Goal: Task Accomplishment & Management: Use online tool/utility

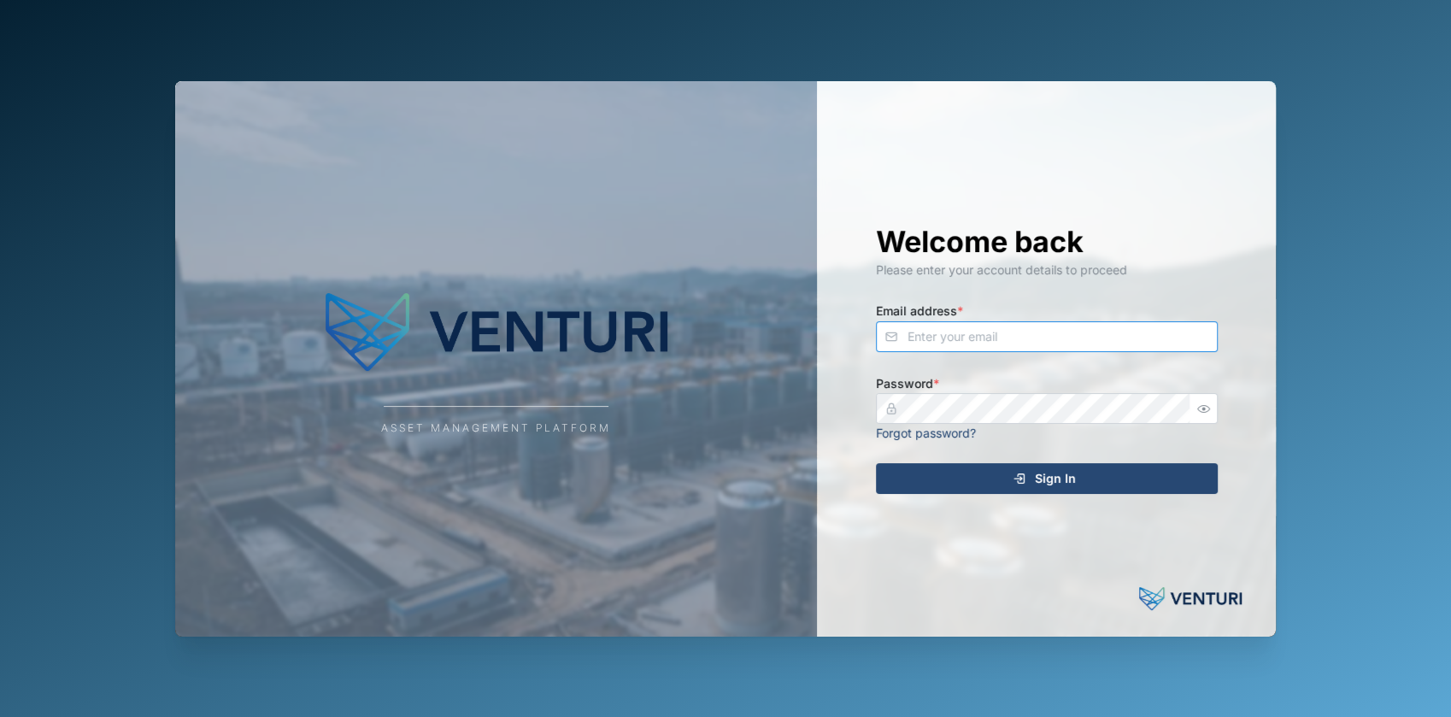
type input "[EMAIL_ADDRESS][DOMAIN_NAME]"
click at [1108, 476] on div "Sign In" at bounding box center [1044, 478] width 314 height 29
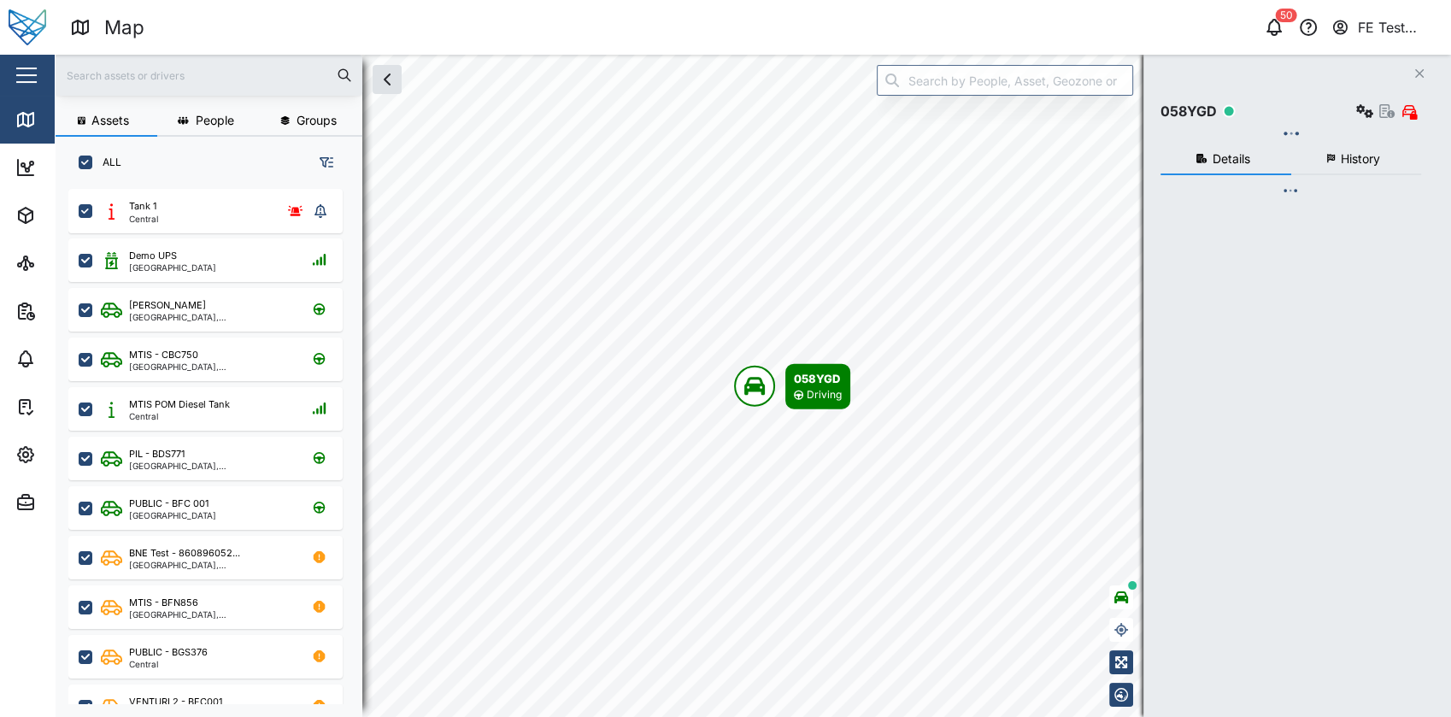
scroll to position [506, 266]
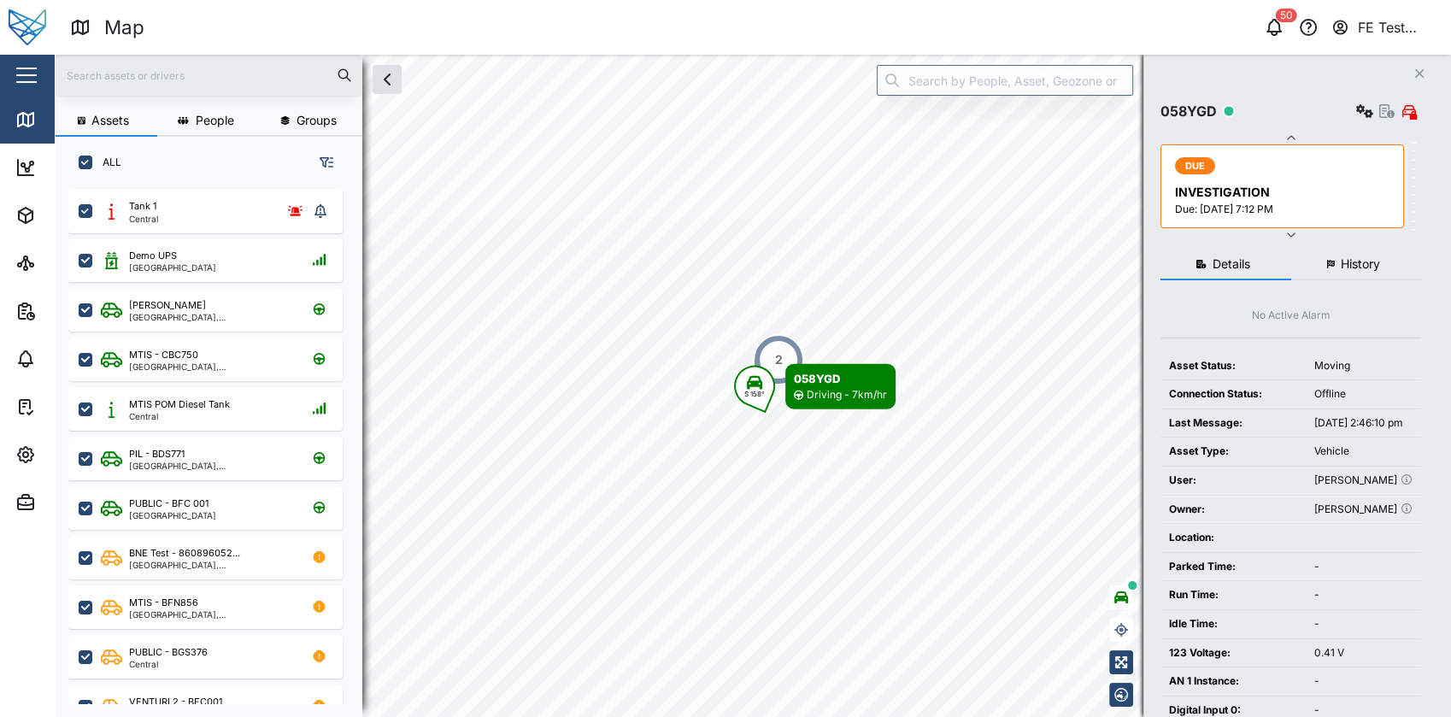
click at [10, 72] on div "Close" at bounding box center [111, 75] width 222 height 41
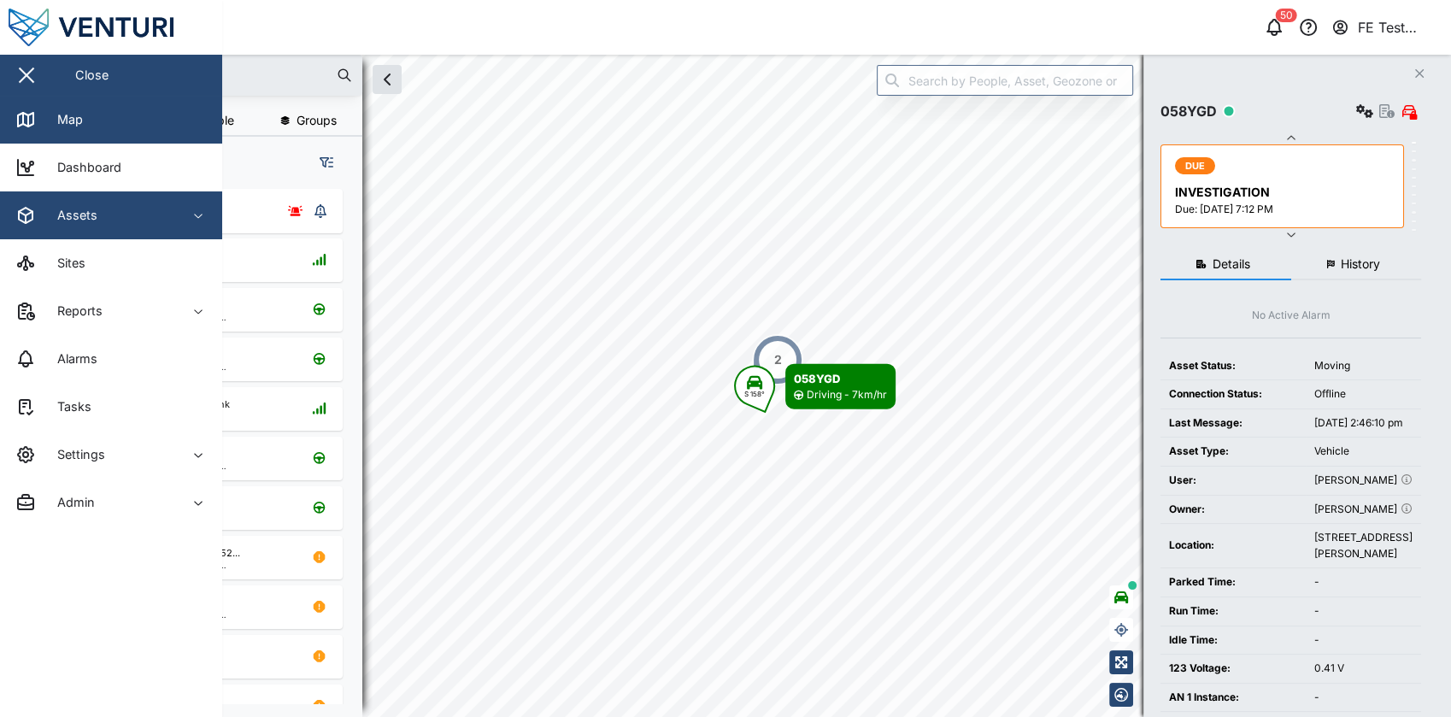
click at [136, 227] on span "Assets" at bounding box center [93, 215] width 156 height 48
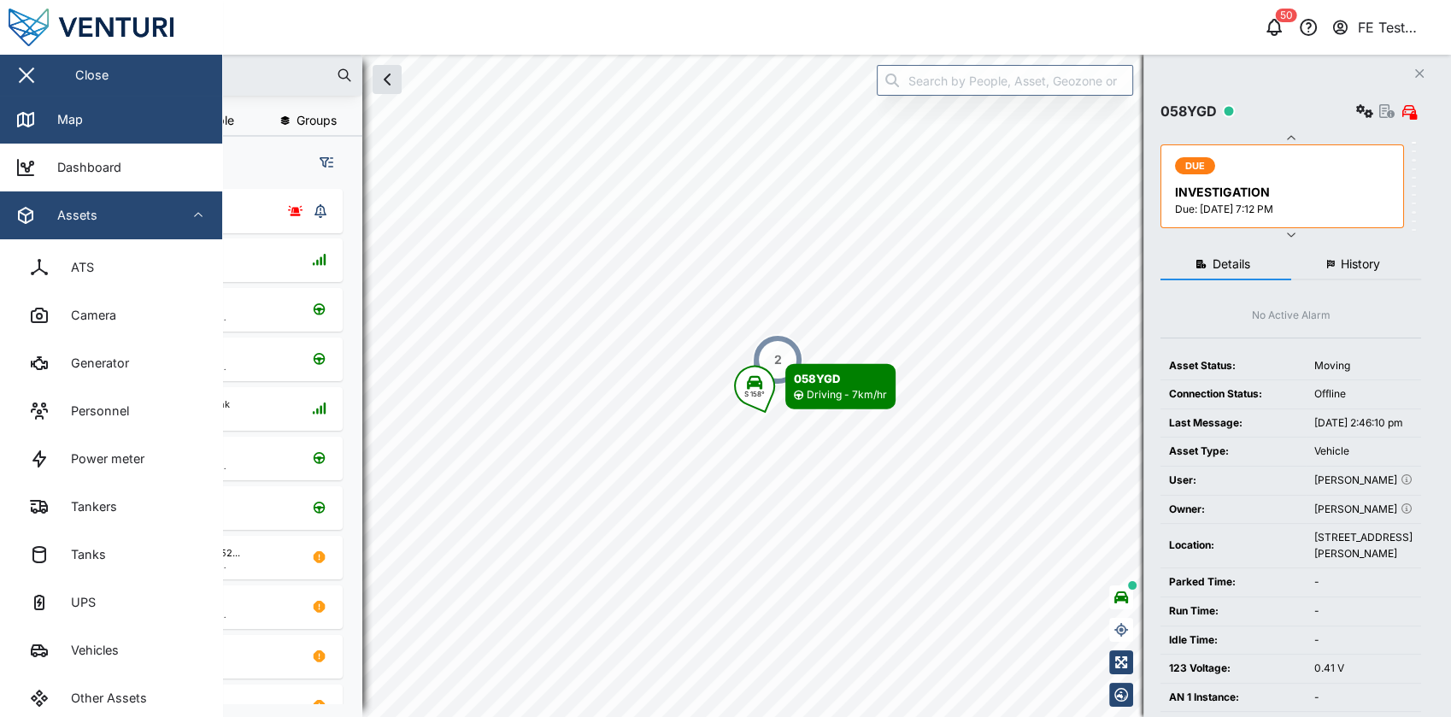
scroll to position [121, 0]
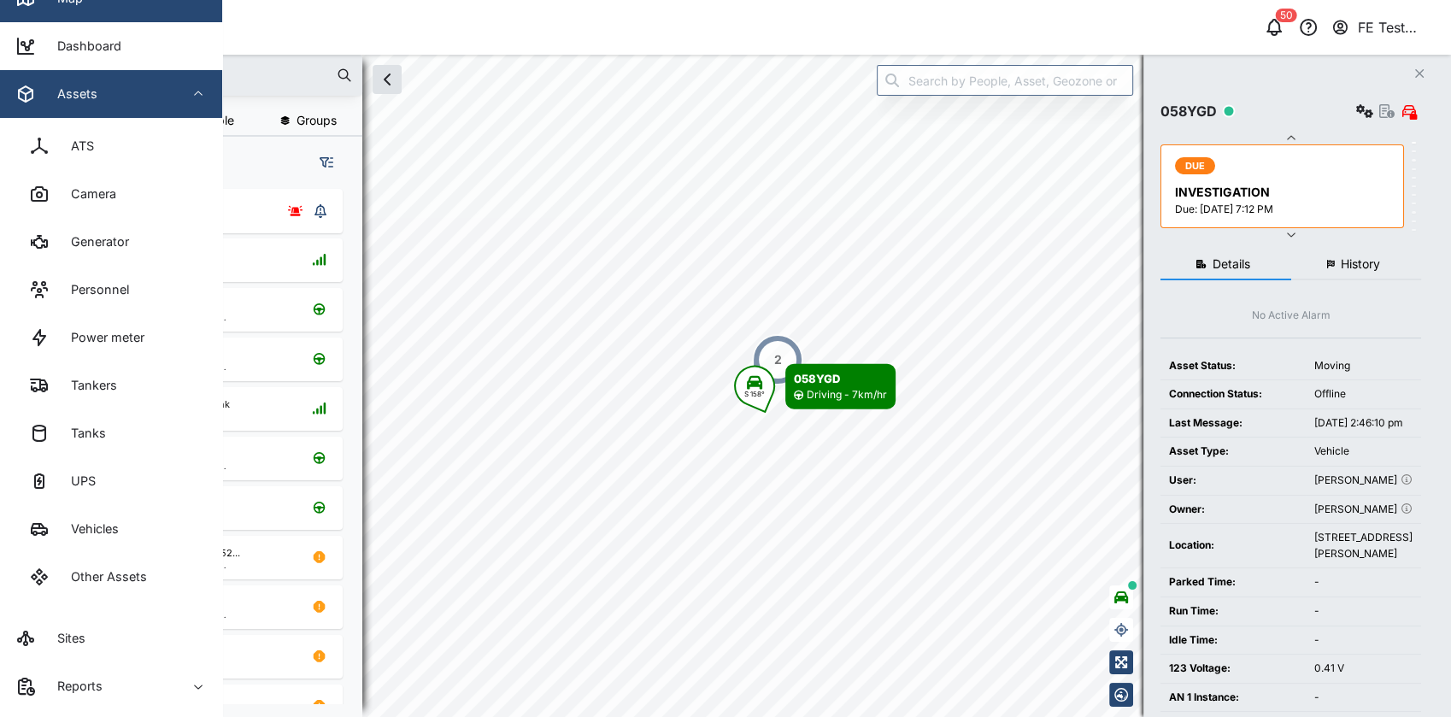
click at [152, 85] on div "Assets" at bounding box center [93, 94] width 156 height 21
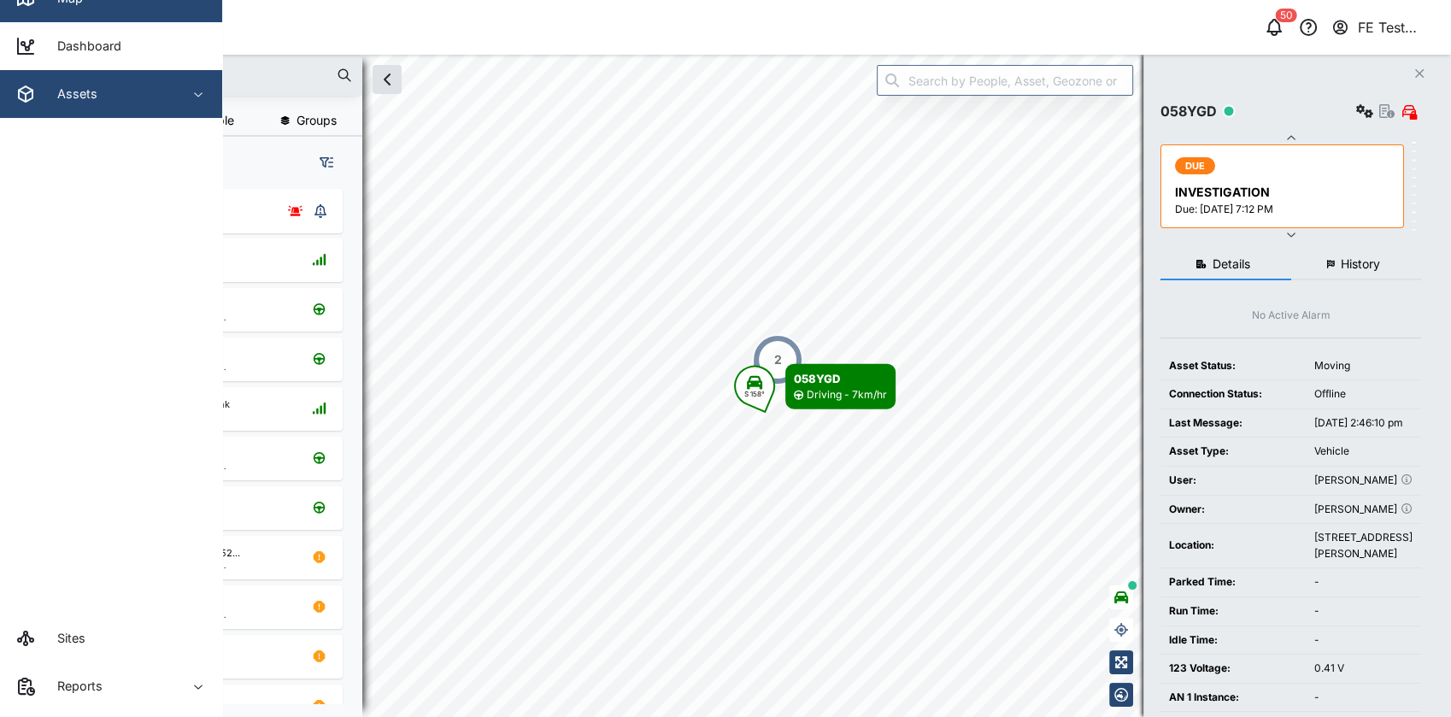
scroll to position [0, 0]
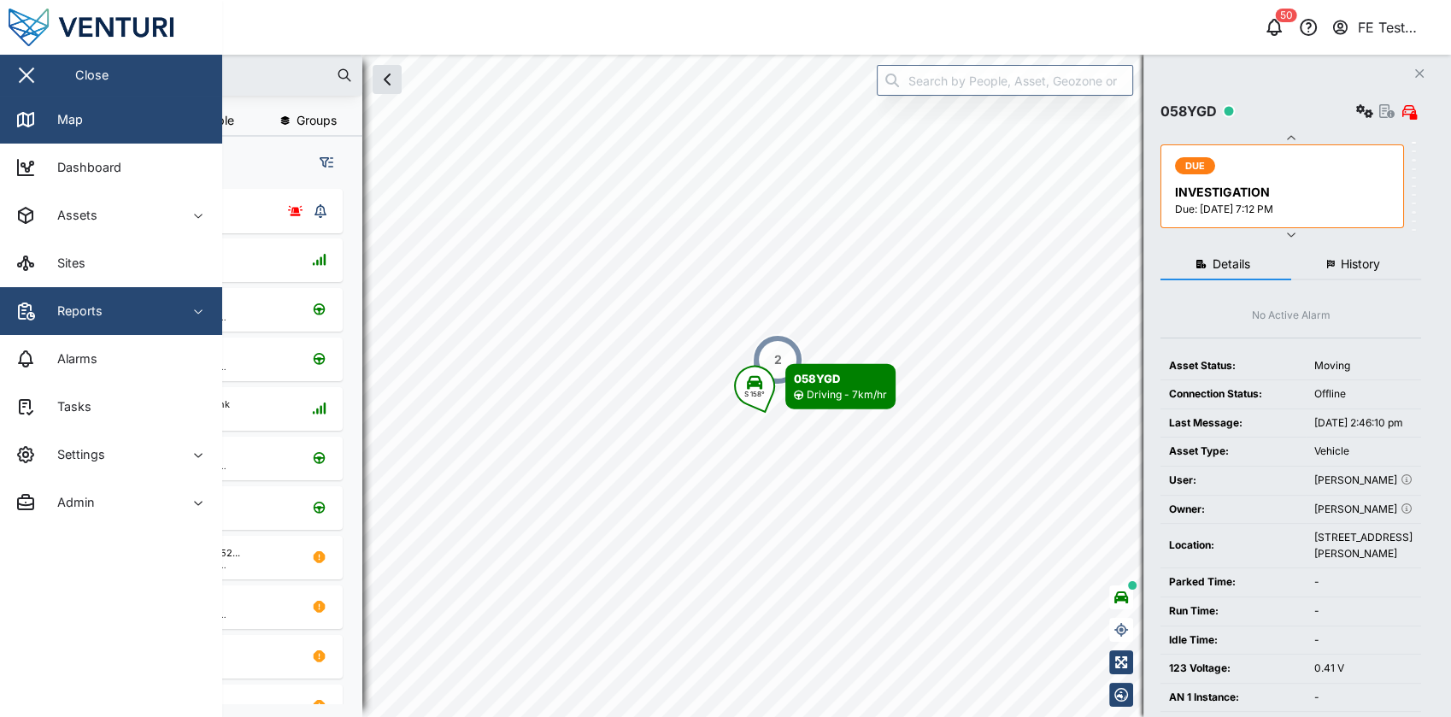
click at [114, 322] on span "Reports" at bounding box center [93, 311] width 156 height 48
click at [157, 316] on div "Reports" at bounding box center [93, 311] width 156 height 21
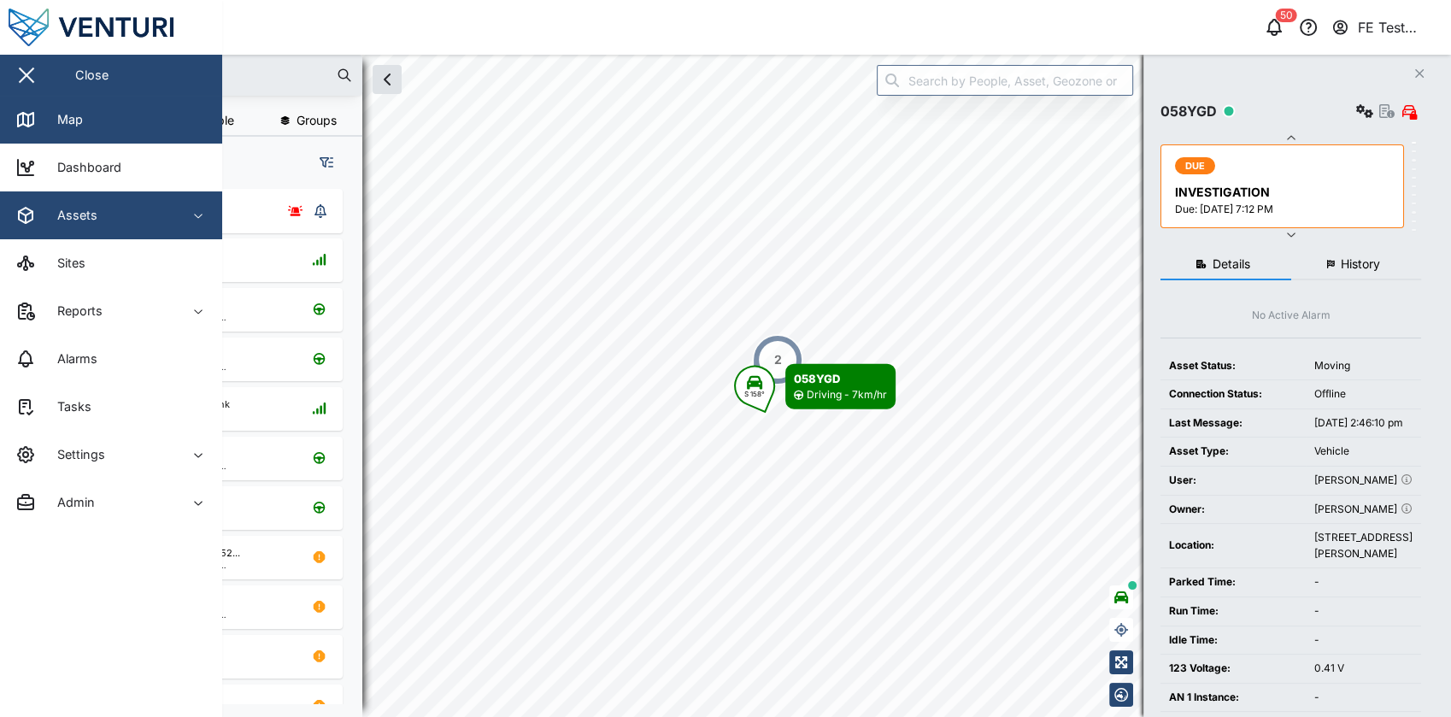
click at [157, 228] on span "Assets" at bounding box center [93, 215] width 156 height 48
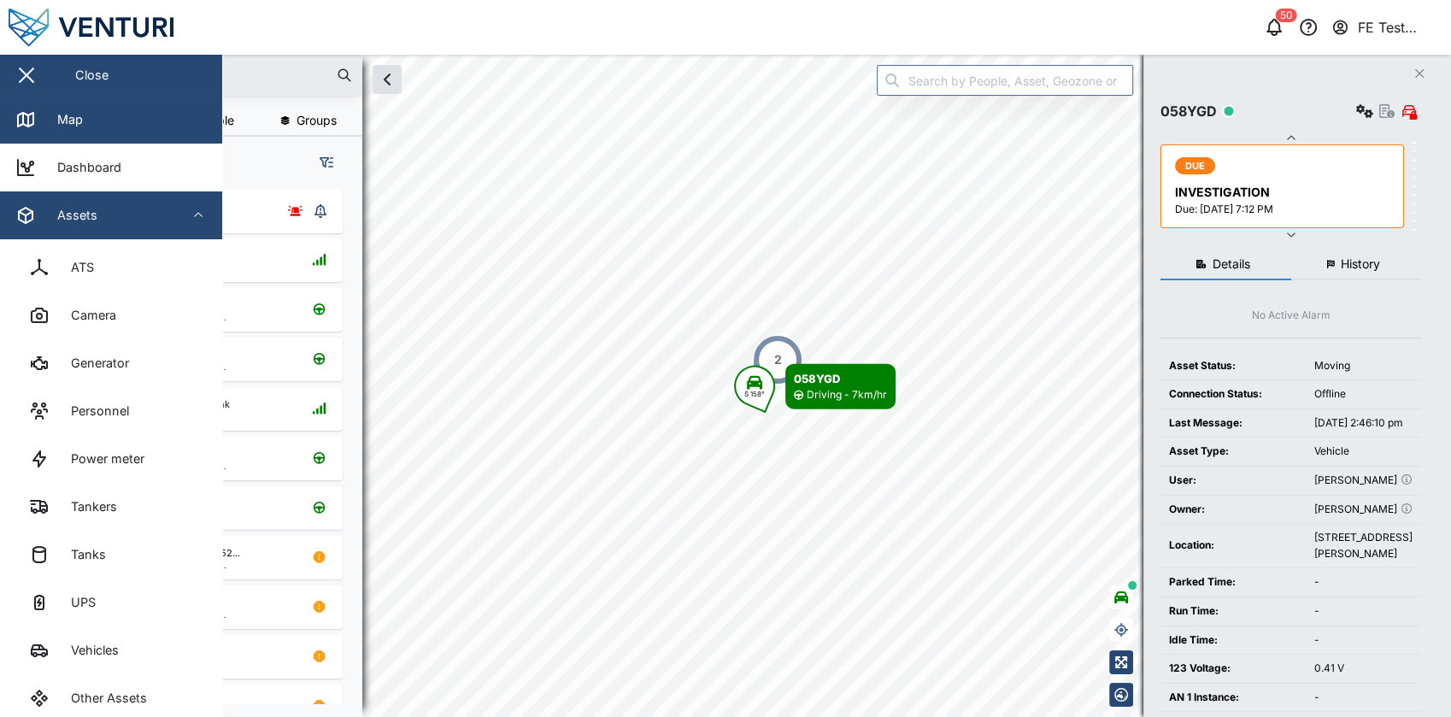
click at [157, 228] on span "Assets" at bounding box center [93, 215] width 156 height 48
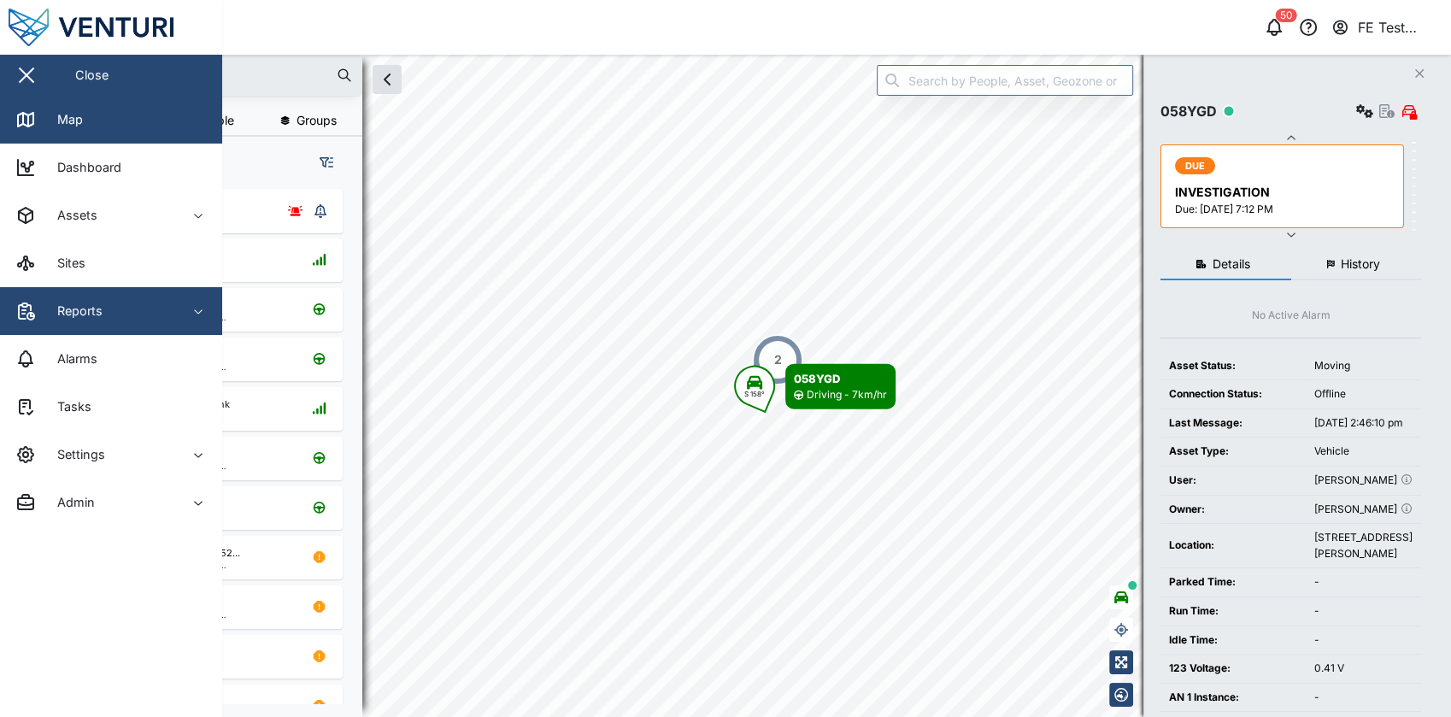
click at [122, 303] on div "Reports" at bounding box center [93, 311] width 156 height 21
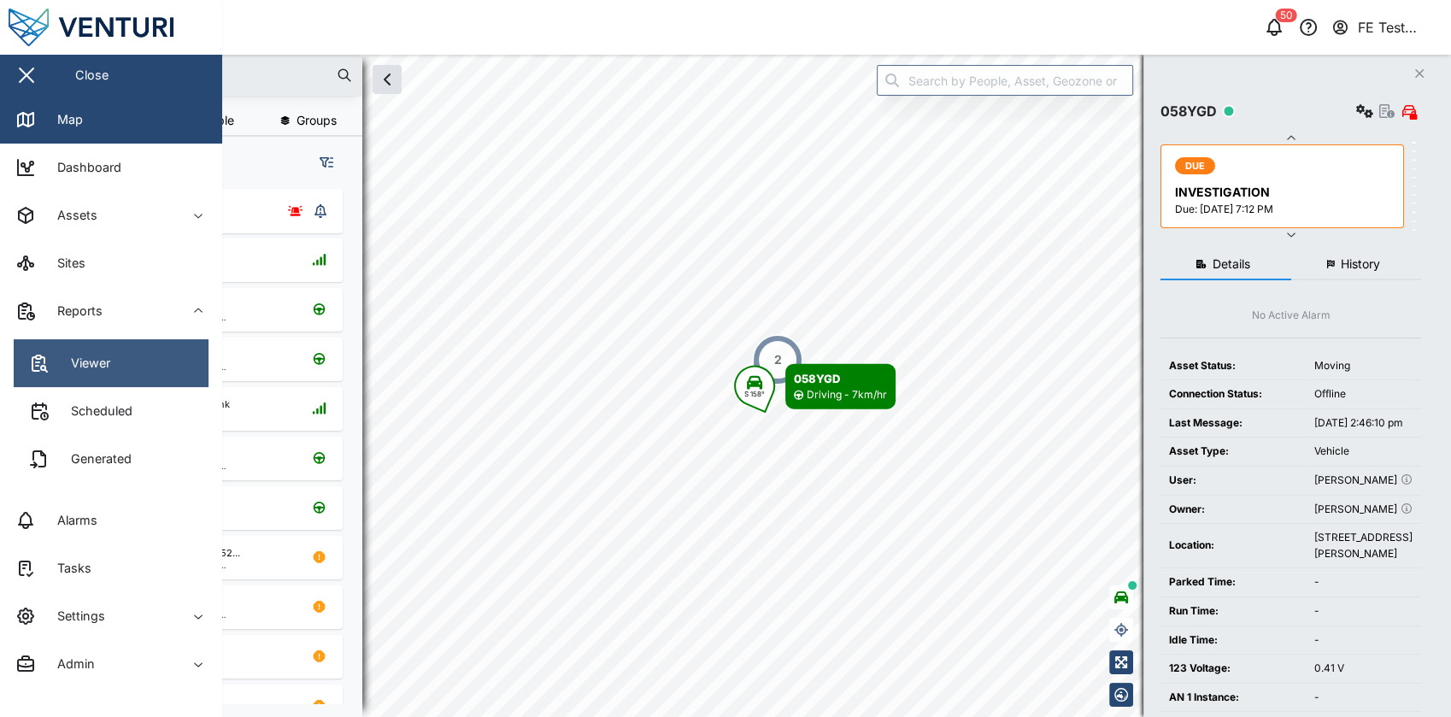
click at [126, 384] on link "Viewer" at bounding box center [111, 363] width 195 height 48
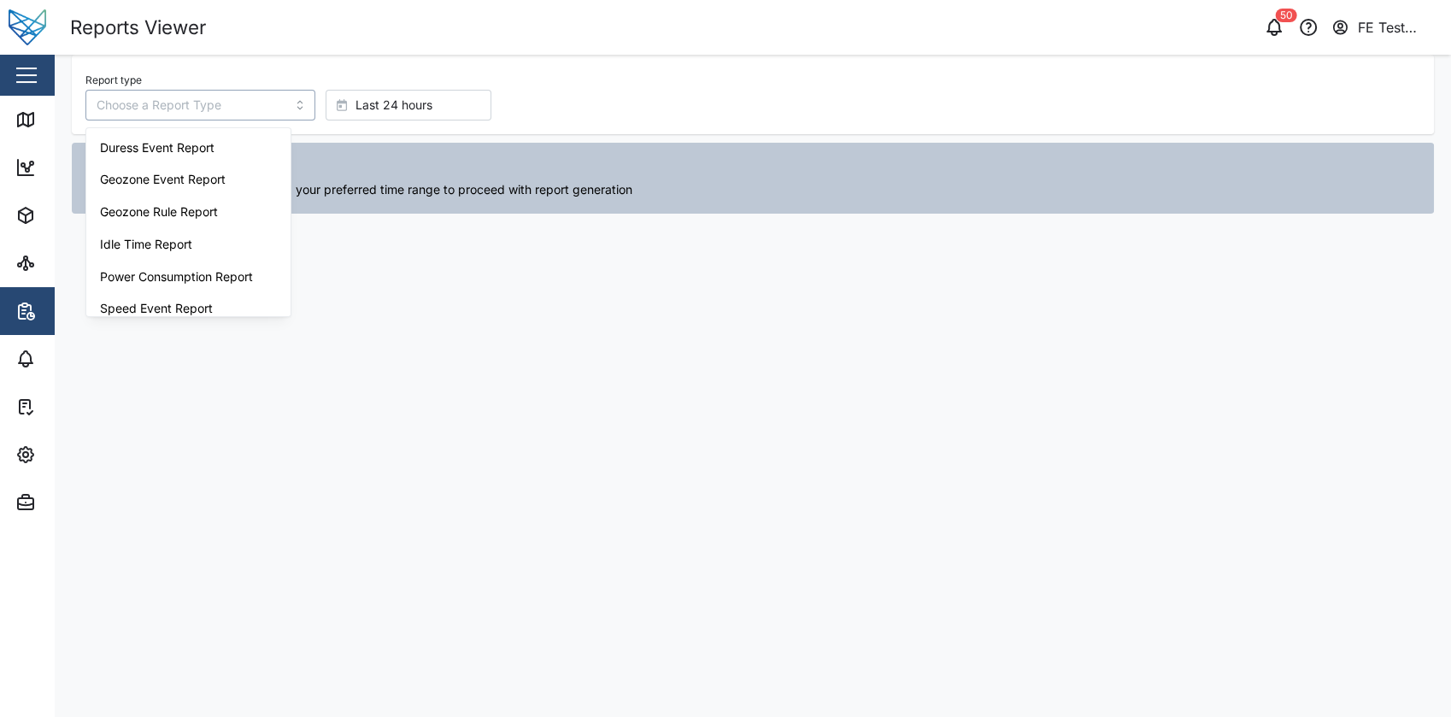
click at [256, 109] on input "Report type" at bounding box center [200, 105] width 230 height 31
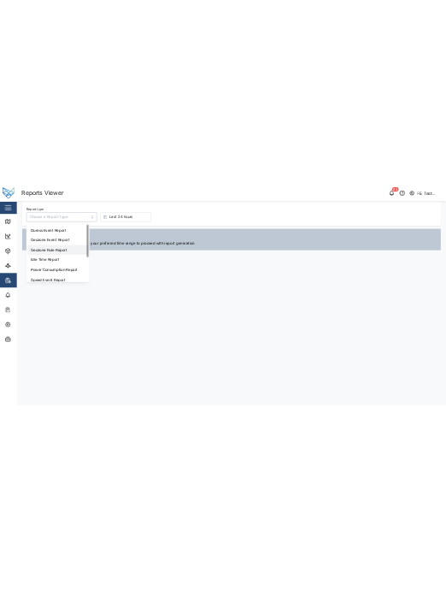
scroll to position [11, 0]
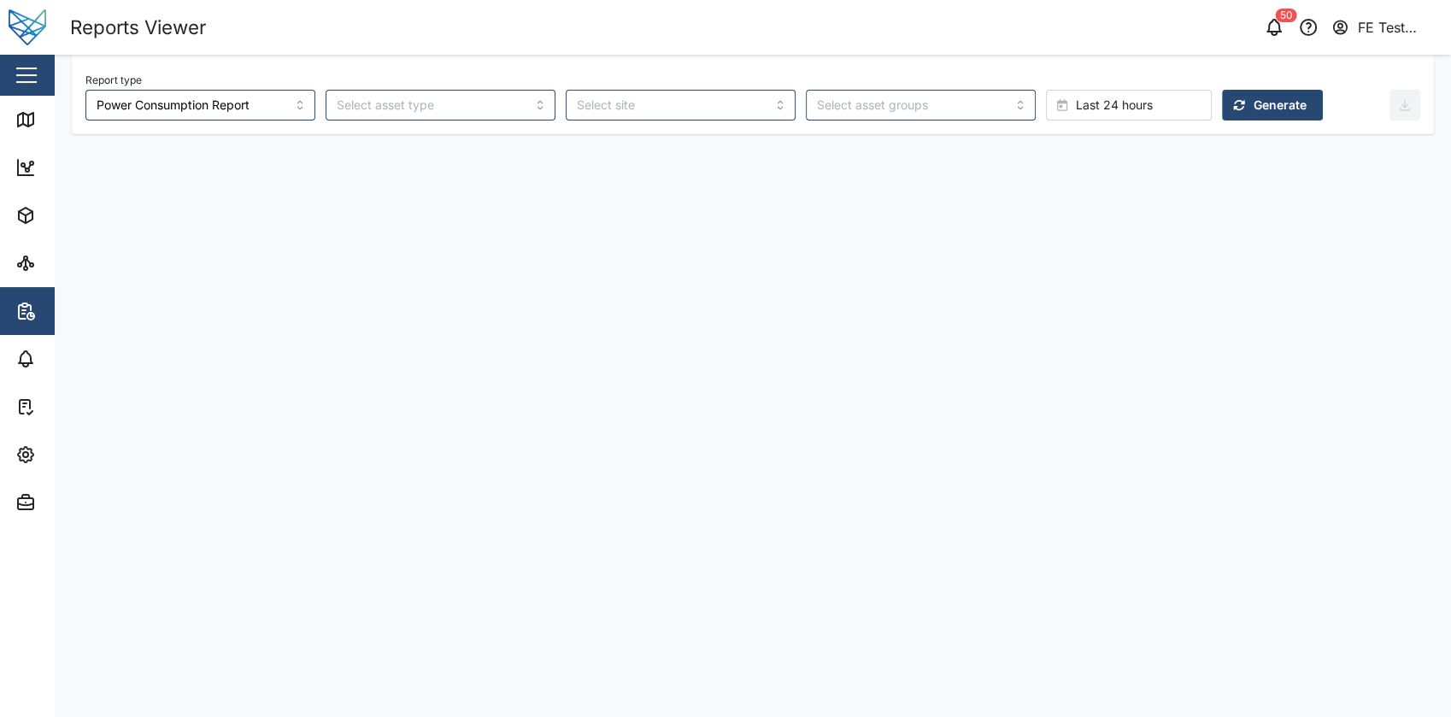
click at [1254, 92] on span "Generate" at bounding box center [1280, 105] width 53 height 29
click at [1046, 90] on button "Last 24 hours" at bounding box center [1129, 105] width 166 height 31
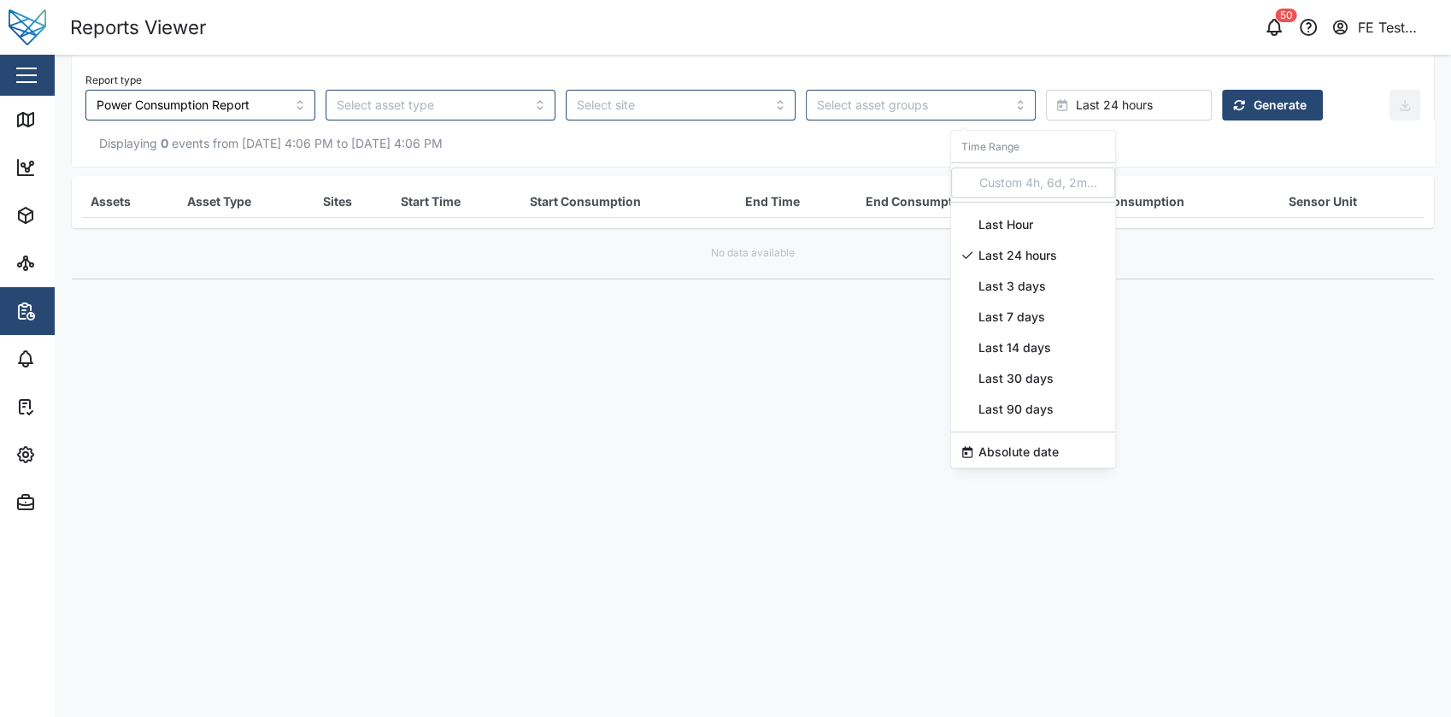
click at [1006, 326] on span "Last 7 days" at bounding box center [1011, 317] width 67 height 31
click at [1254, 113] on span "Generate" at bounding box center [1280, 105] width 53 height 29
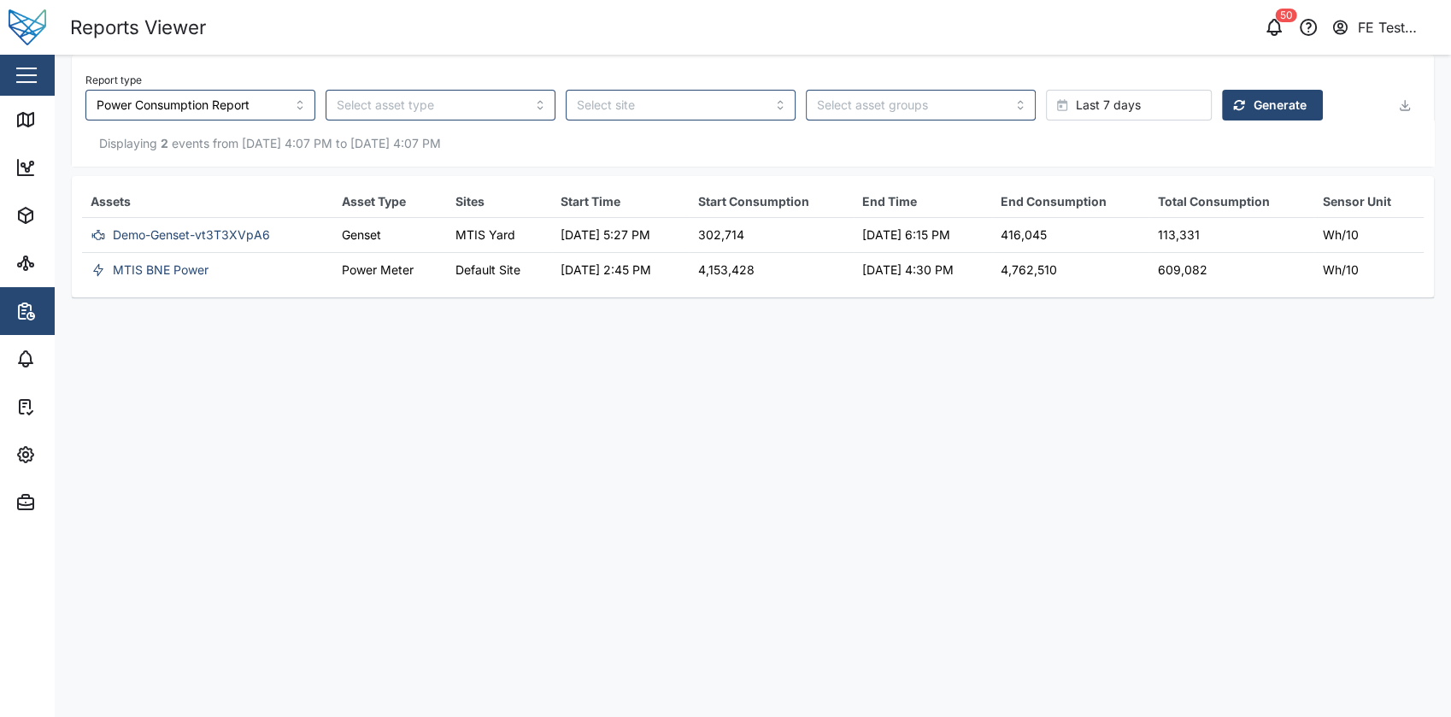
click at [138, 235] on div "Demo-Genset-vt3T3XVpA6" at bounding box center [191, 235] width 157 height 19
click at [264, 276] on div "MTIS BNE Power" at bounding box center [206, 270] width 238 height 22
click at [161, 272] on div "MTIS BNE Power" at bounding box center [161, 270] width 96 height 19
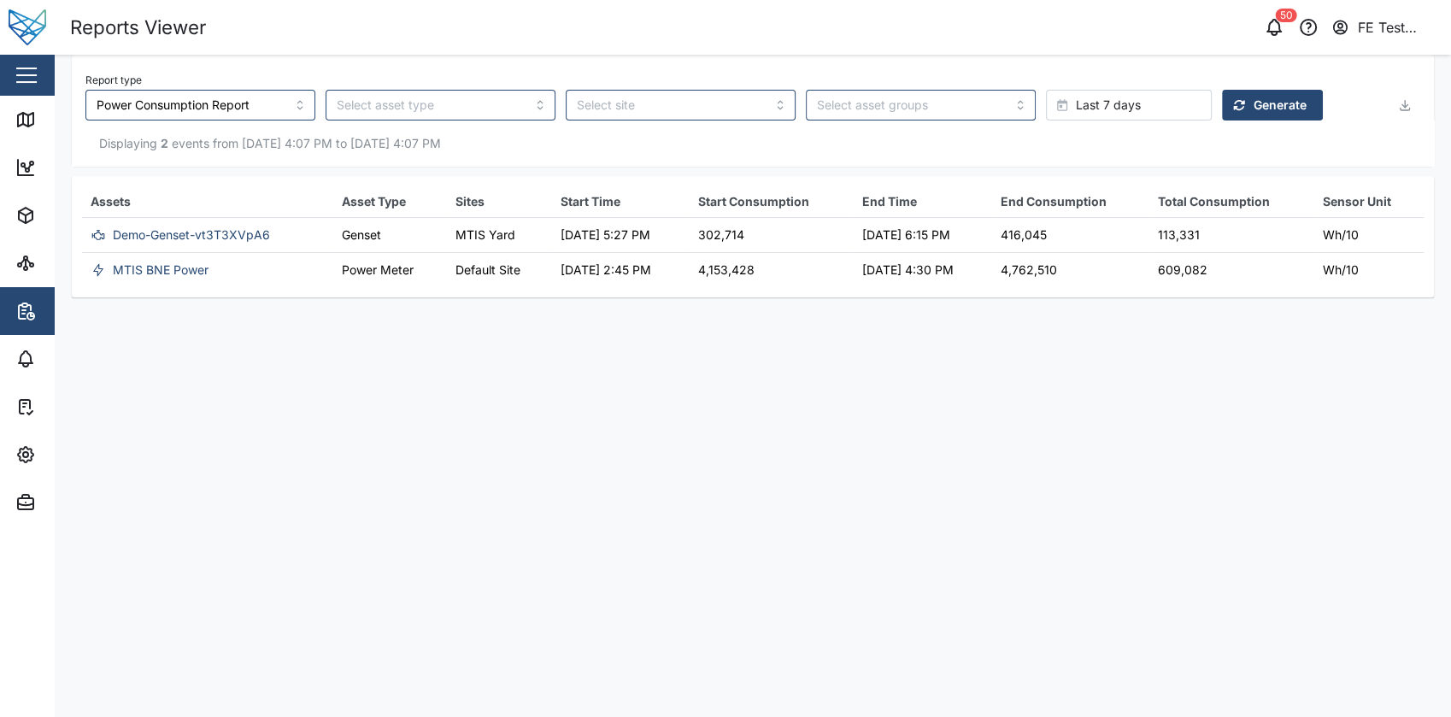
click at [209, 273] on div "MTIS BNE Power" at bounding box center [206, 270] width 238 height 22
click at [244, 236] on div "Demo-Genset-vt3T3XVpA6" at bounding box center [191, 235] width 157 height 19
click at [261, 280] on div "MTIS BNE Power" at bounding box center [206, 270] width 238 height 22
click at [197, 232] on div "Demo-Genset-vt3T3XVpA6" at bounding box center [191, 235] width 157 height 19
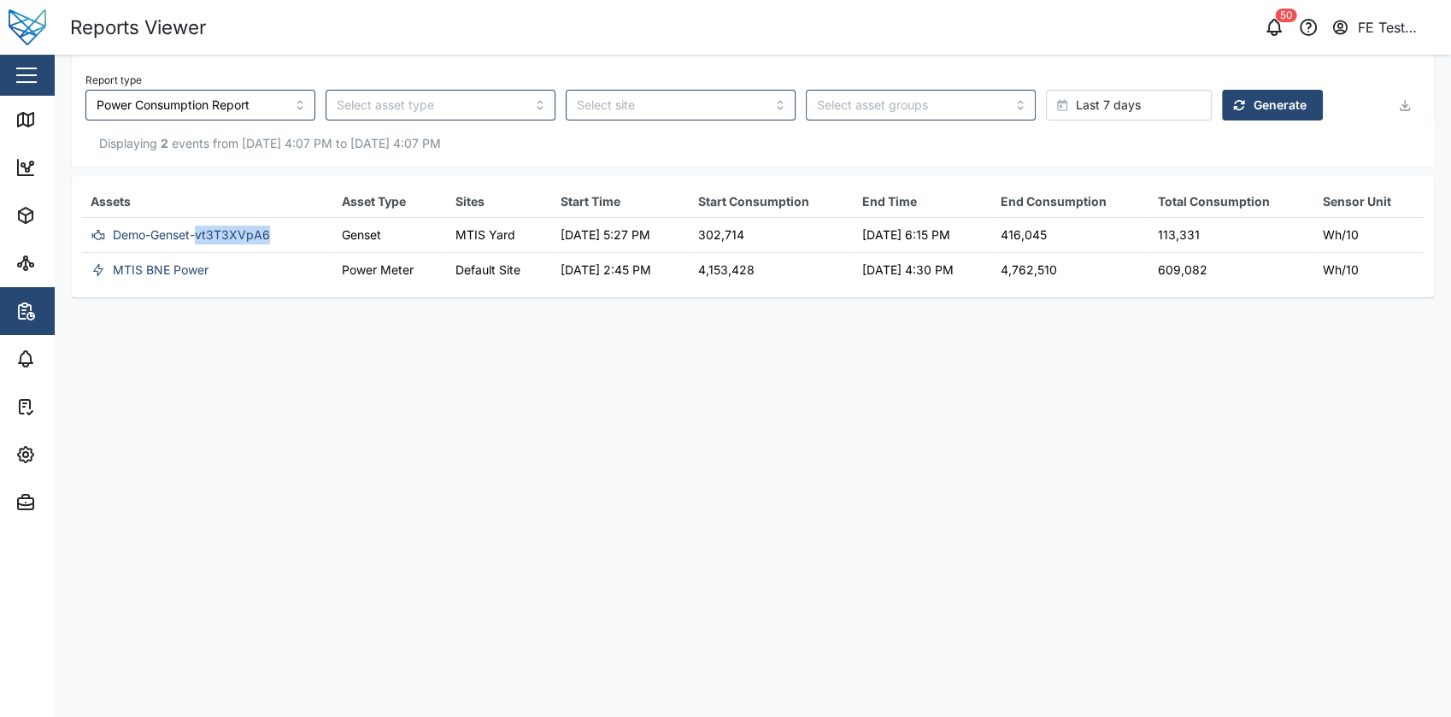
click at [197, 232] on div "Demo-Genset-vt3T3XVpA6" at bounding box center [191, 235] width 157 height 19
click at [280, 267] on div "MTIS BNE Power" at bounding box center [206, 270] width 238 height 22
click at [350, 232] on td "Genset" at bounding box center [390, 235] width 114 height 35
click at [370, 272] on td "Power Meter" at bounding box center [390, 270] width 114 height 35
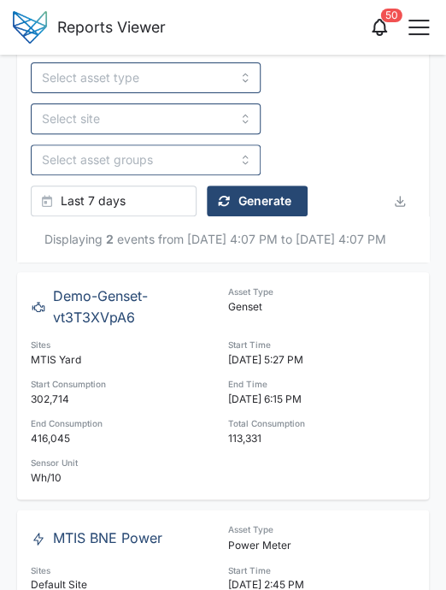
scroll to position [232, 0]
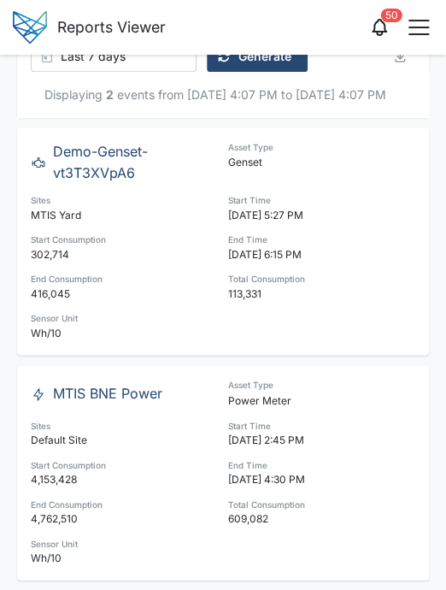
click at [88, 395] on div "MTIS BNE Power" at bounding box center [107, 393] width 109 height 21
click at [144, 420] on div "Sites" at bounding box center [124, 426] width 187 height 14
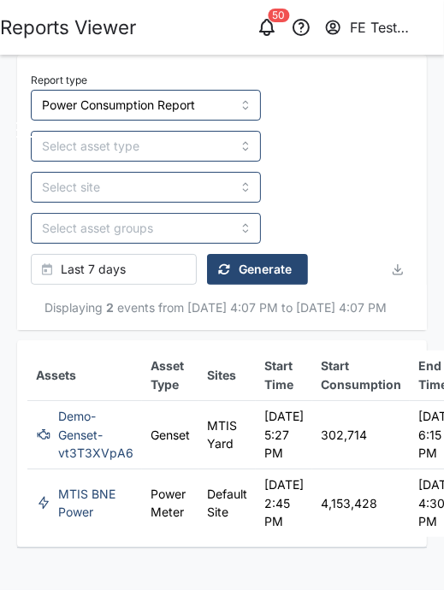
scroll to position [0, 0]
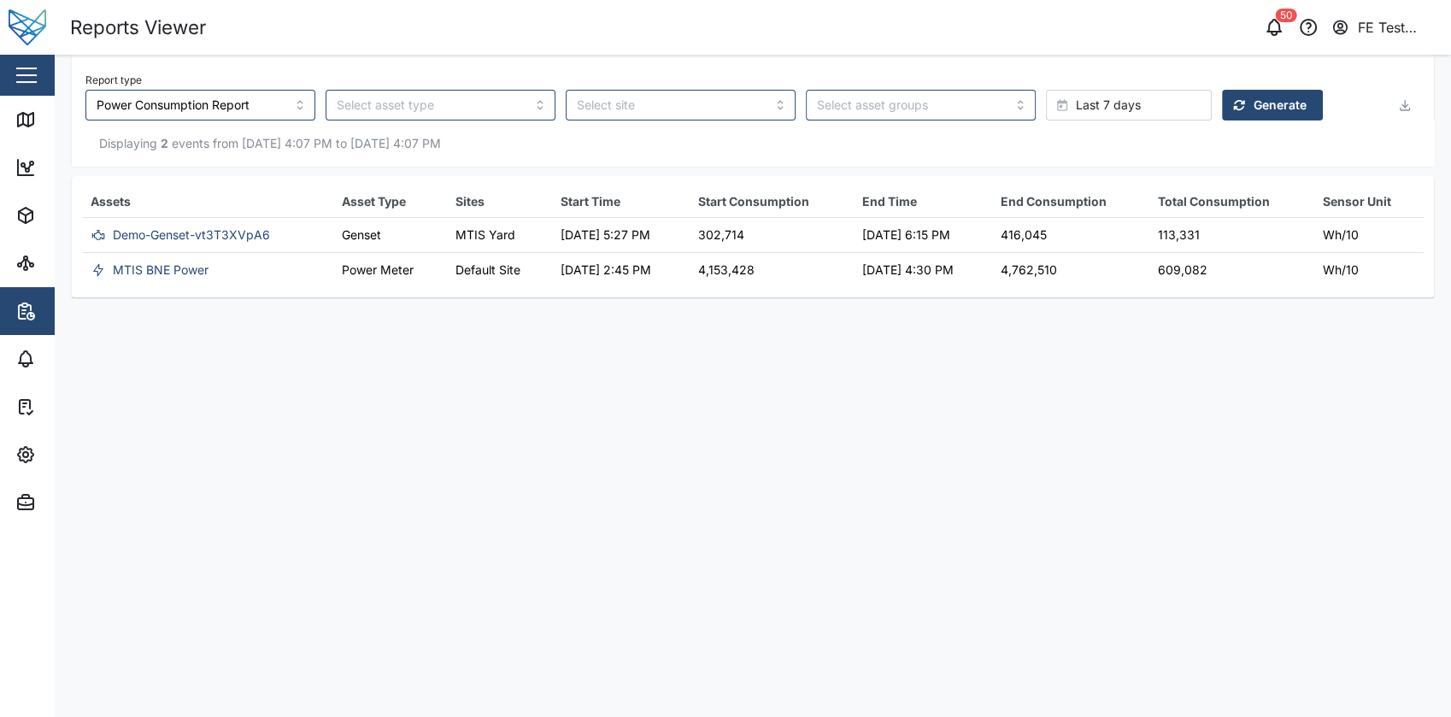
click at [1402, 116] on button "button" at bounding box center [1405, 105] width 31 height 31
click at [1337, 178] on span "Download as CSV" at bounding box center [1339, 181] width 105 height 29
click at [1109, 442] on main "Report type Power Consumption Report Last 7 days Generate Export data Download …" at bounding box center [753, 386] width 1396 height 662
click at [1392, 103] on button "button" at bounding box center [1405, 105] width 31 height 31
click at [1340, 219] on span "Download as XLS" at bounding box center [1339, 220] width 103 height 29
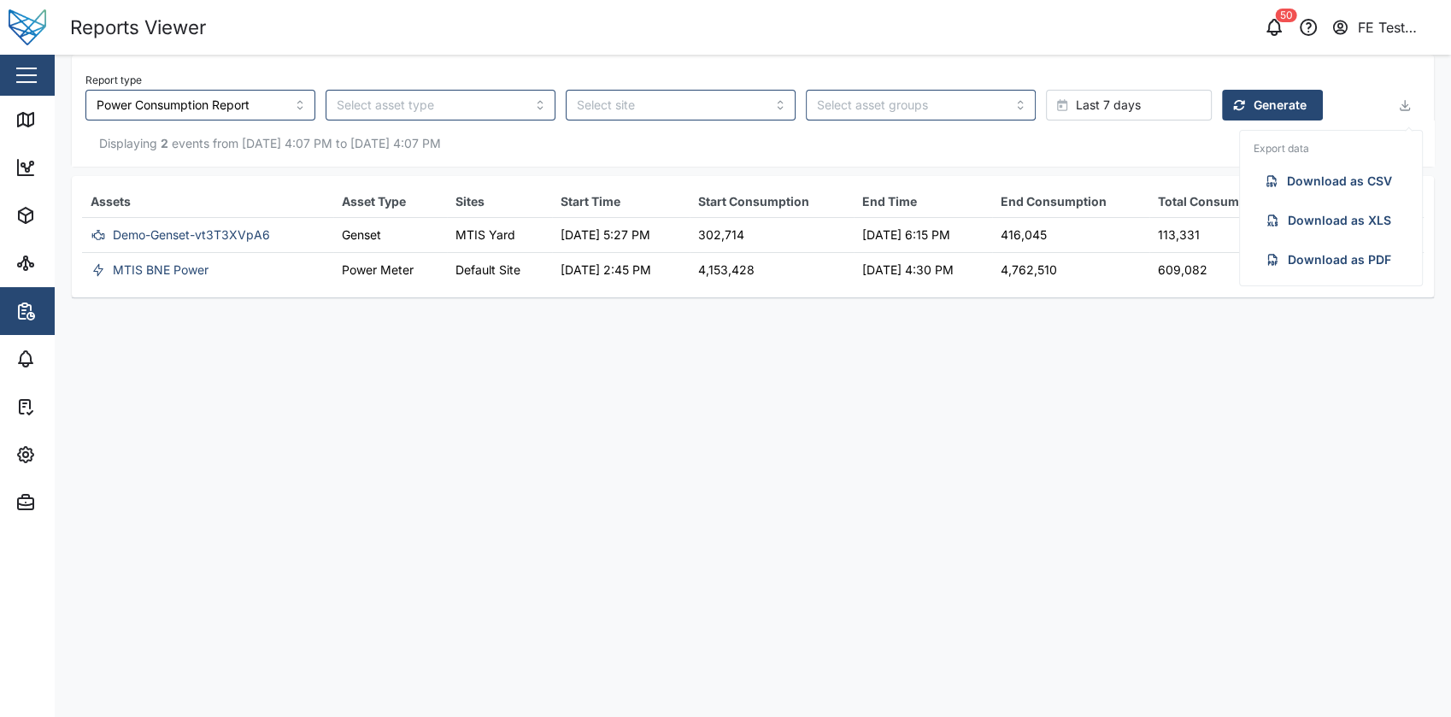
click at [1046, 480] on main "Report type Power Consumption Report Last 7 days Generate Export data Download …" at bounding box center [753, 386] width 1396 height 662
click at [1388, 120] on div "Displaying 2 events from [DATE] 4:07 PM to [DATE] 4:07 PM" at bounding box center [753, 143] width 1362 height 46
click at [1407, 104] on icon "button" at bounding box center [1405, 105] width 14 height 14
click at [1341, 232] on span "Download as XLS" at bounding box center [1339, 220] width 103 height 29
click at [1407, 95] on button "button" at bounding box center [1405, 105] width 31 height 31
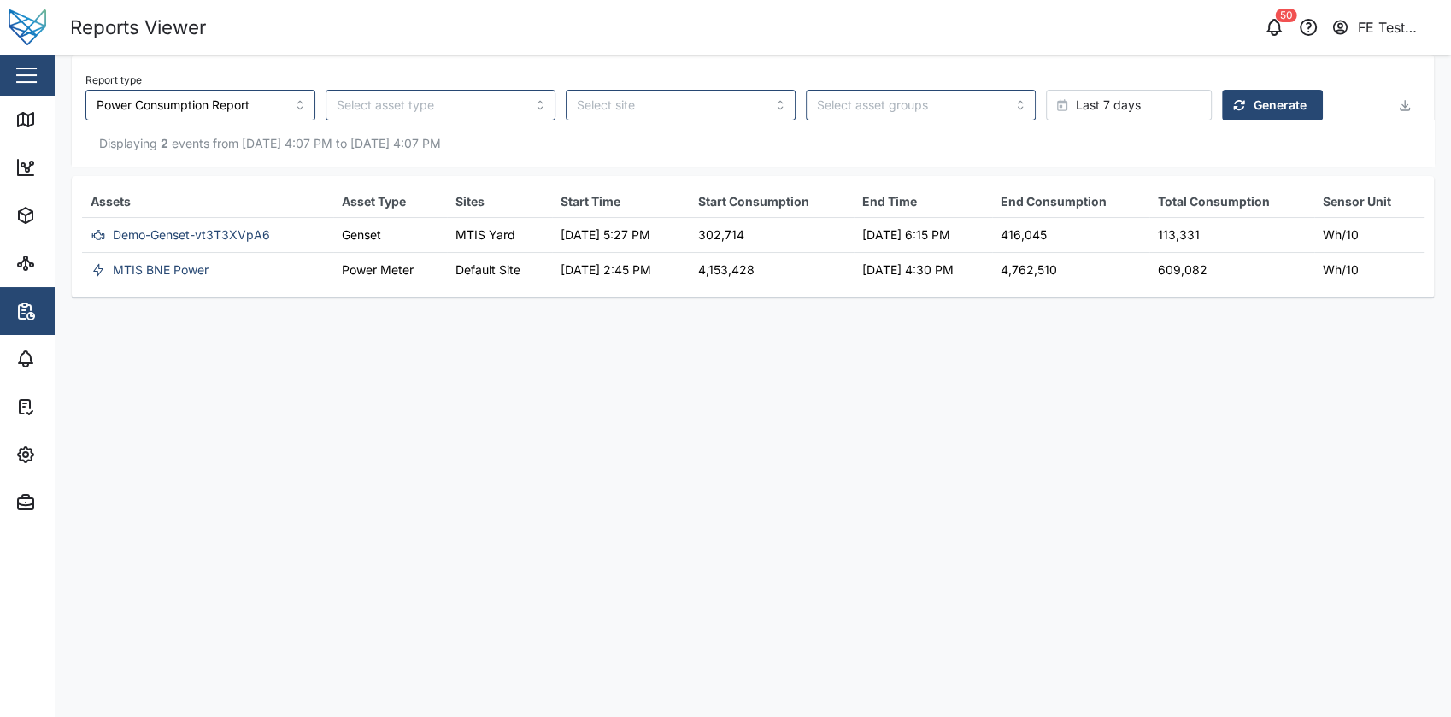
click at [1407, 95] on button "button" at bounding box center [1405, 105] width 31 height 31
click at [1342, 260] on span "Download as PDF" at bounding box center [1339, 259] width 103 height 29
click at [643, 408] on main "Report type Power Consumption Report Last 7 days Generate Displaying 2 events f…" at bounding box center [753, 386] width 1396 height 662
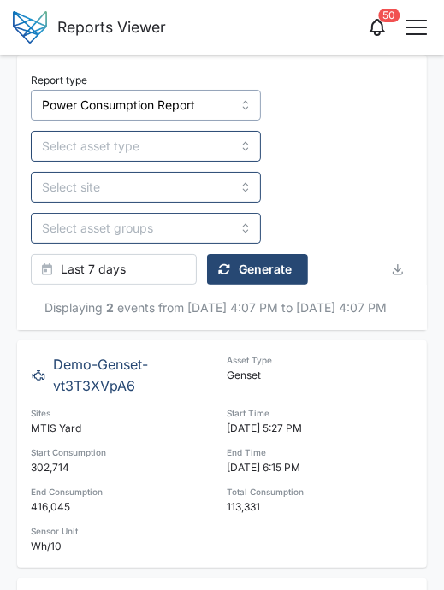
click at [141, 109] on input "Power Consumption Report" at bounding box center [146, 105] width 230 height 31
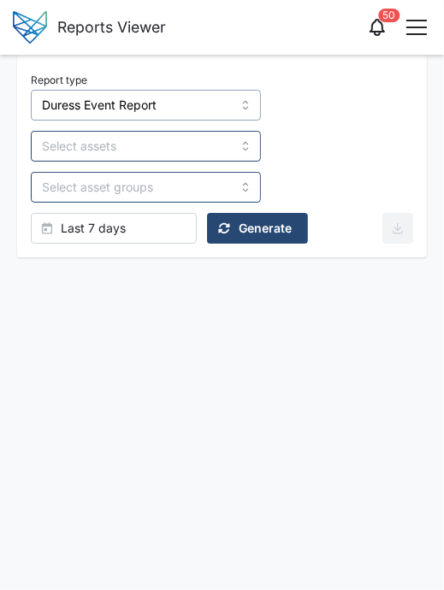
click at [175, 104] on input "Duress Event Report" at bounding box center [146, 105] width 230 height 31
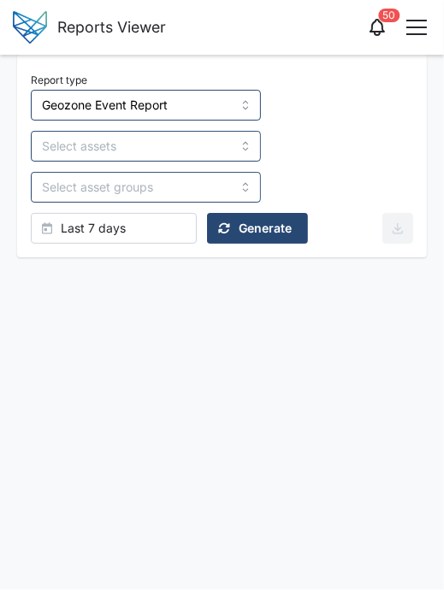
click at [236, 223] on div "Generate" at bounding box center [254, 228] width 73 height 29
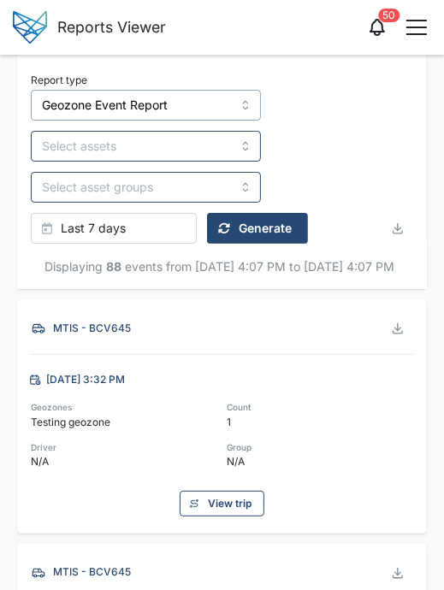
click at [144, 117] on input "Geozone Event Report" at bounding box center [146, 105] width 230 height 31
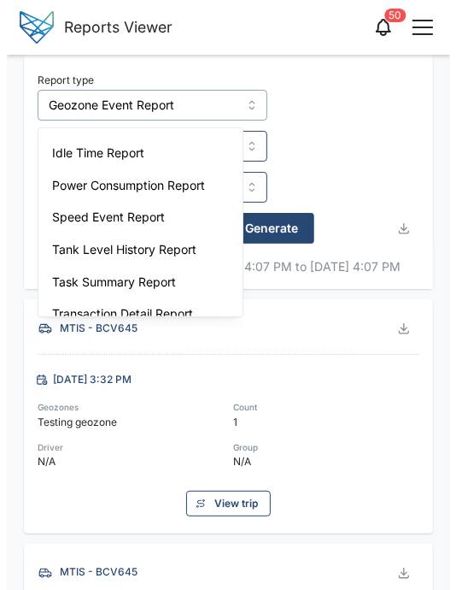
scroll to position [92, 0]
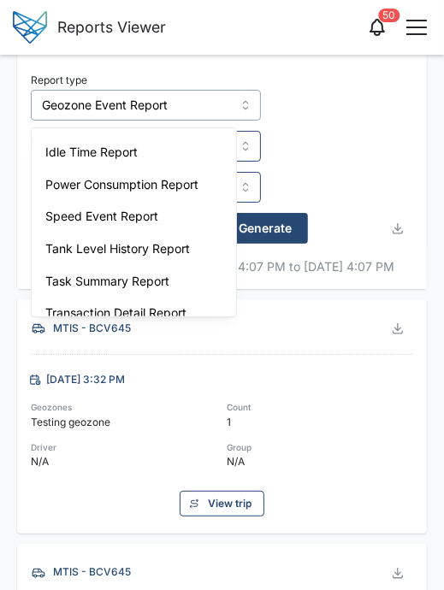
type input "Power Consumption Report"
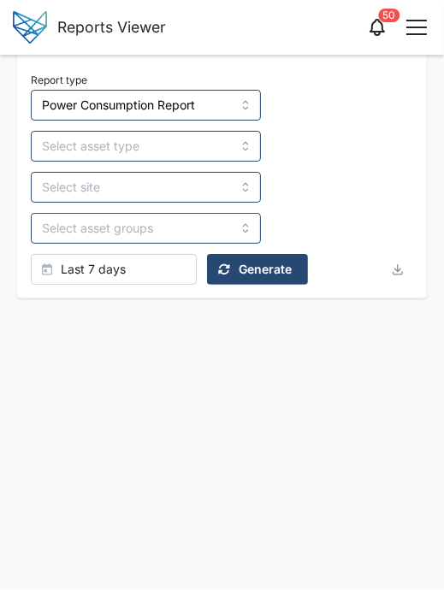
click at [263, 270] on span "Generate" at bounding box center [264, 269] width 53 height 29
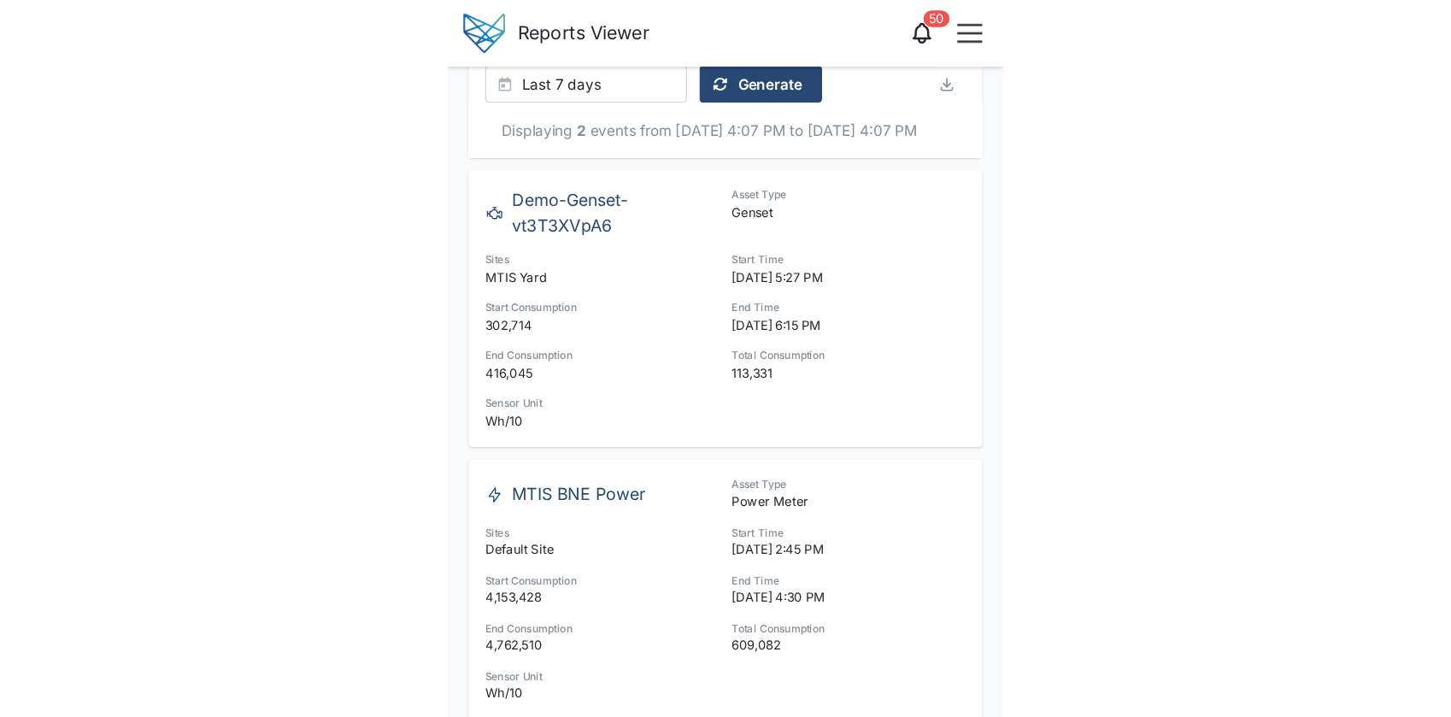
scroll to position [0, 0]
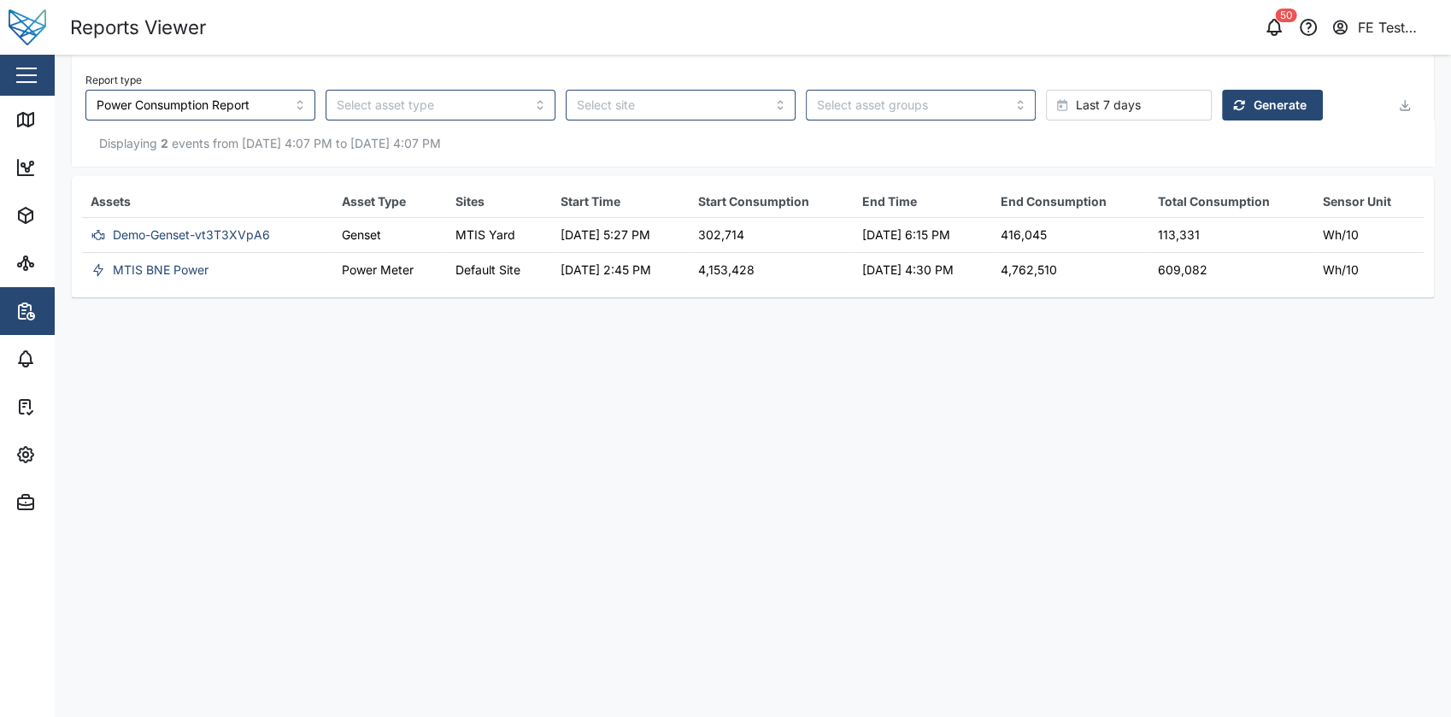
click at [1254, 105] on span "Generate" at bounding box center [1280, 105] width 53 height 29
click at [1390, 101] on button "button" at bounding box center [1405, 105] width 31 height 31
click at [1333, 260] on span "Download as PDF" at bounding box center [1339, 259] width 103 height 29
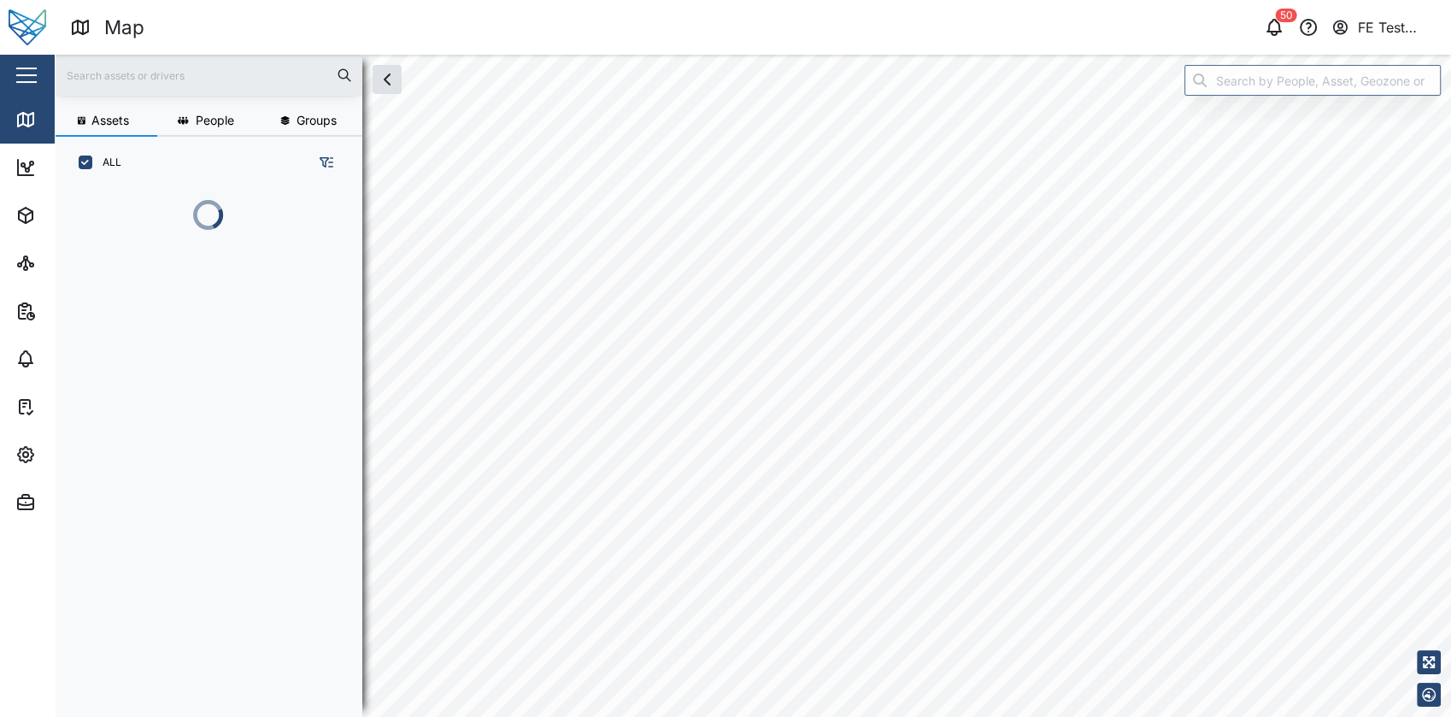
scroll to position [506, 266]
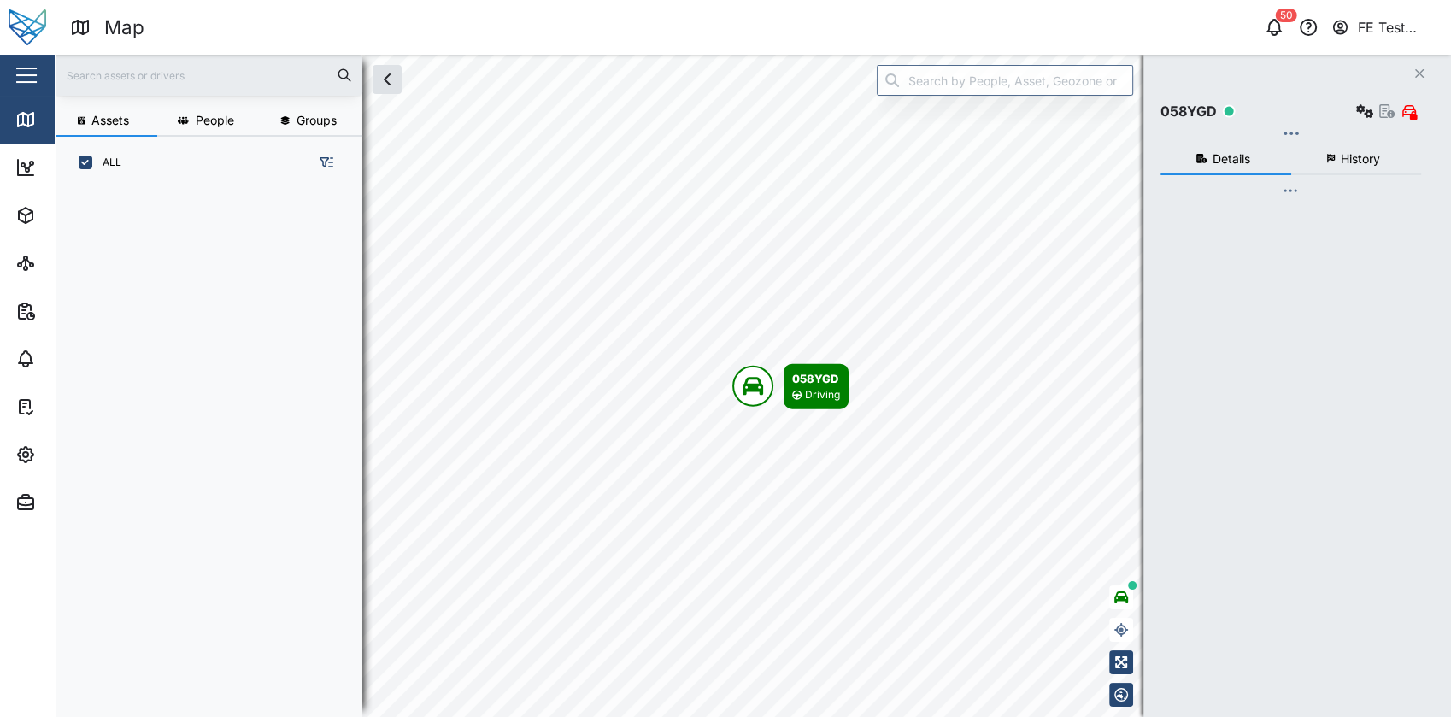
click at [44, 79] on div "Close" at bounding box center [111, 75] width 222 height 41
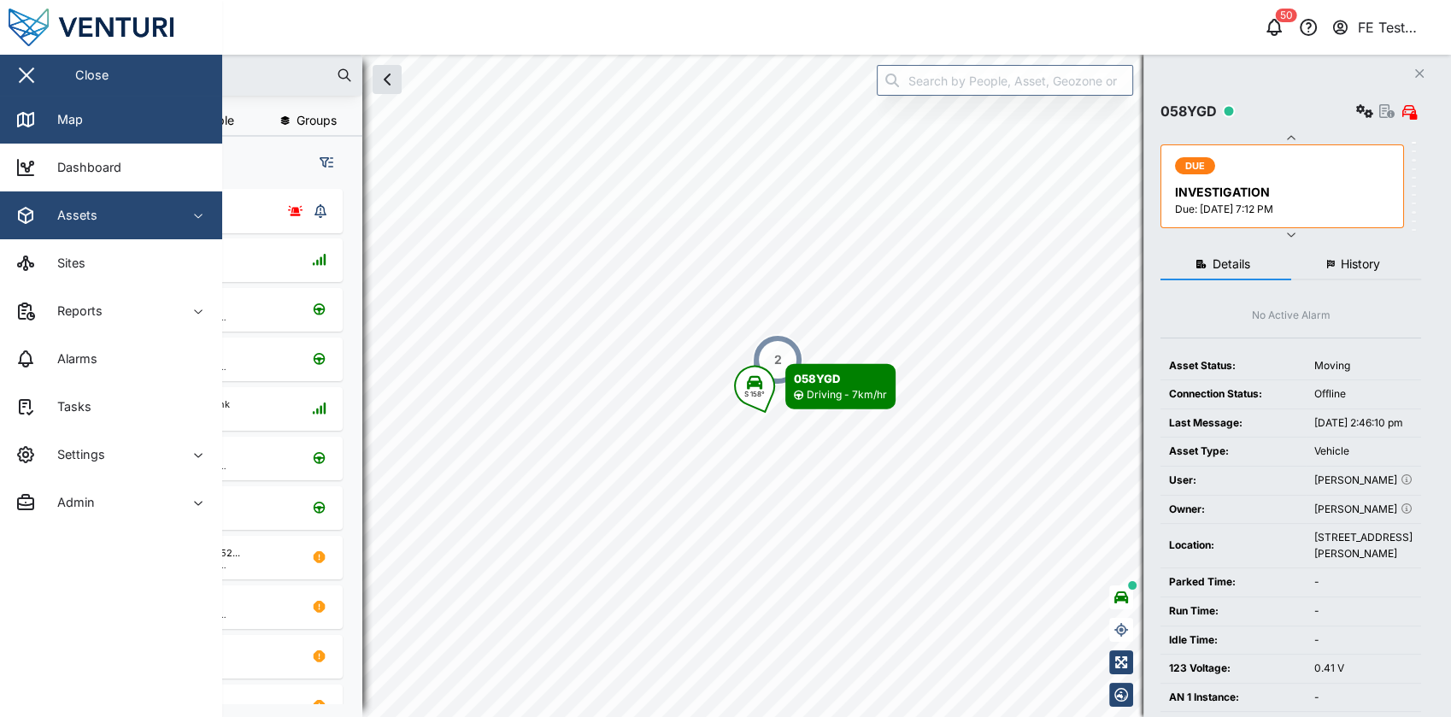
click at [120, 227] on span "Assets" at bounding box center [93, 215] width 156 height 48
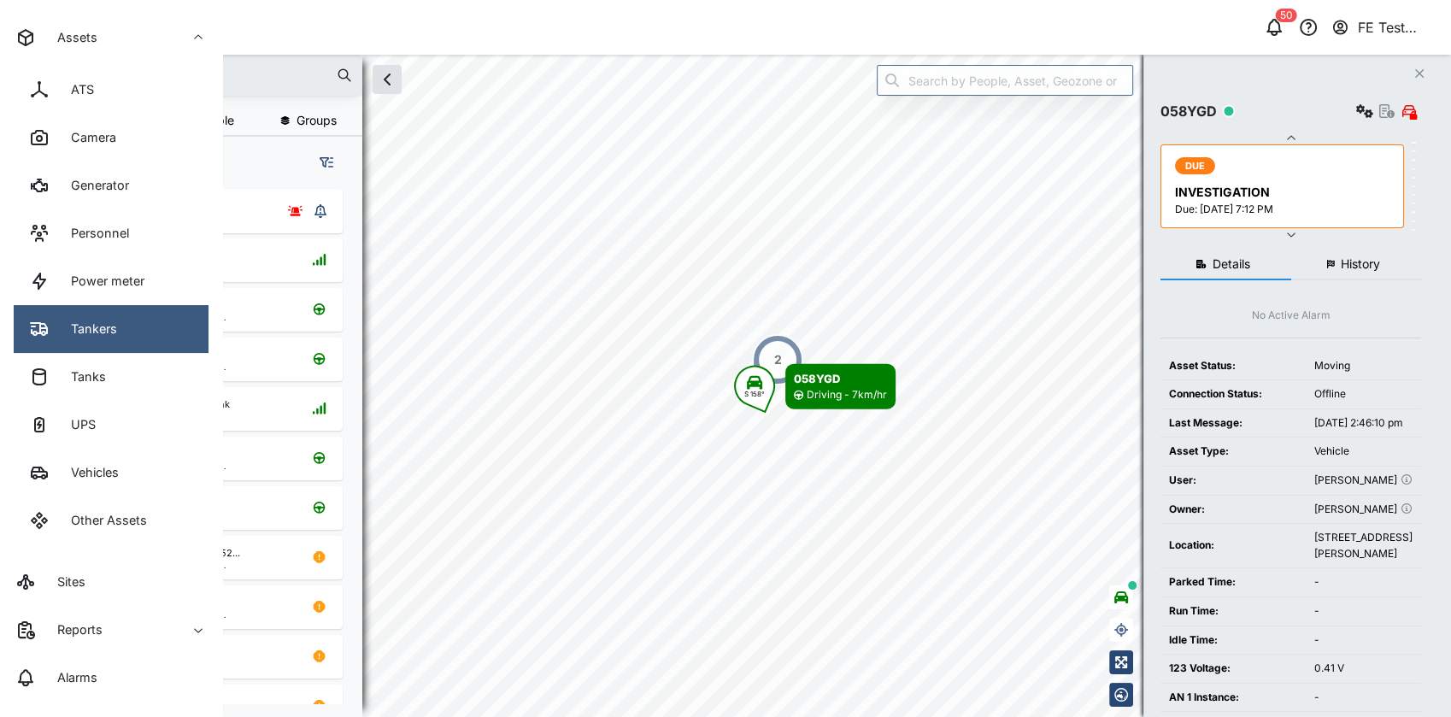
scroll to position [0, 0]
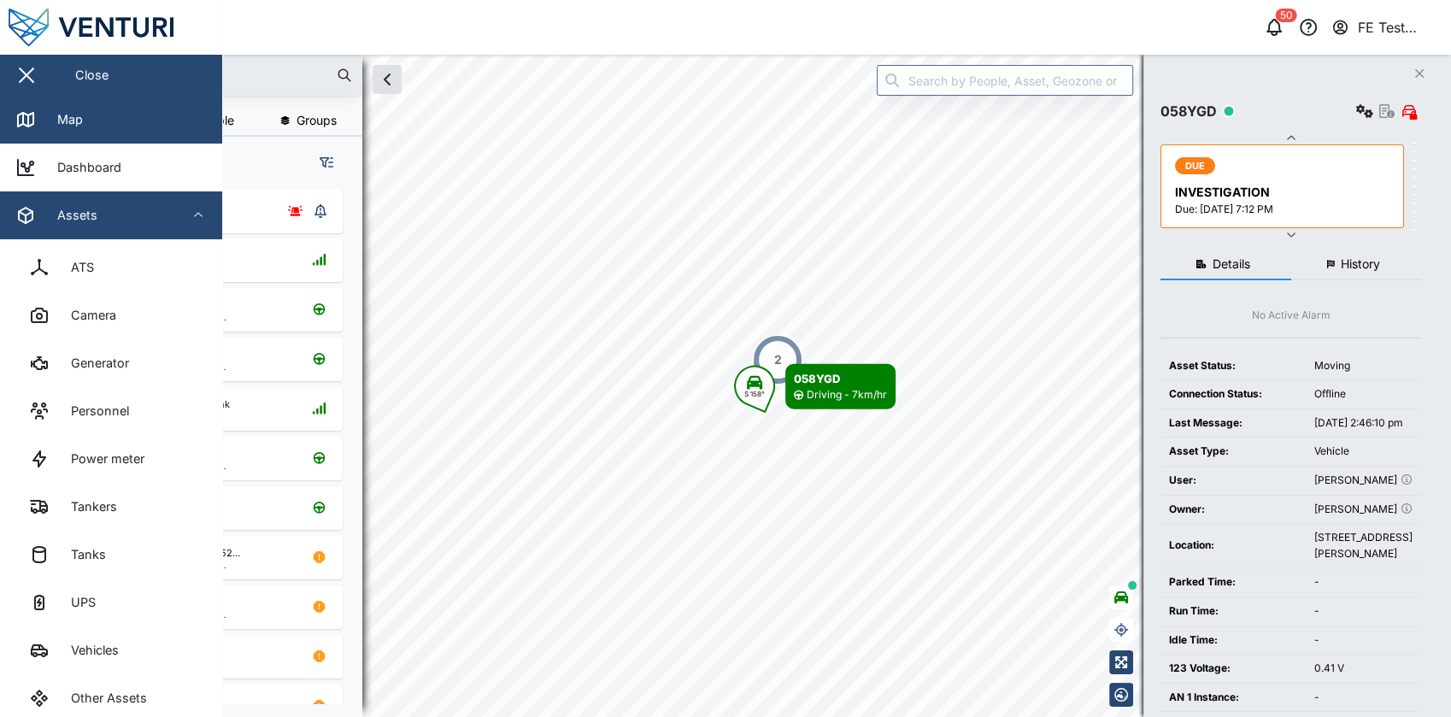
click at [183, 224] on button "Assets" at bounding box center [111, 215] width 222 height 48
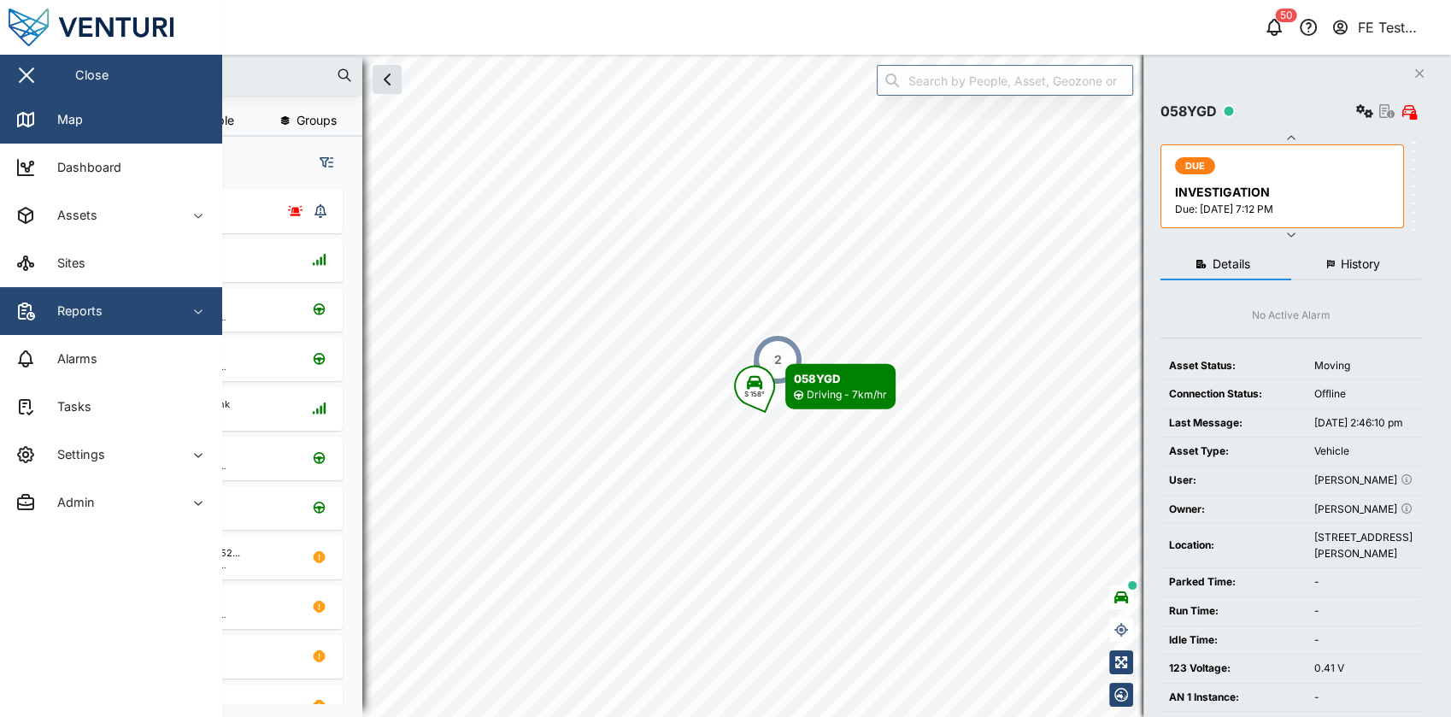
click at [153, 314] on div "Reports" at bounding box center [93, 311] width 156 height 21
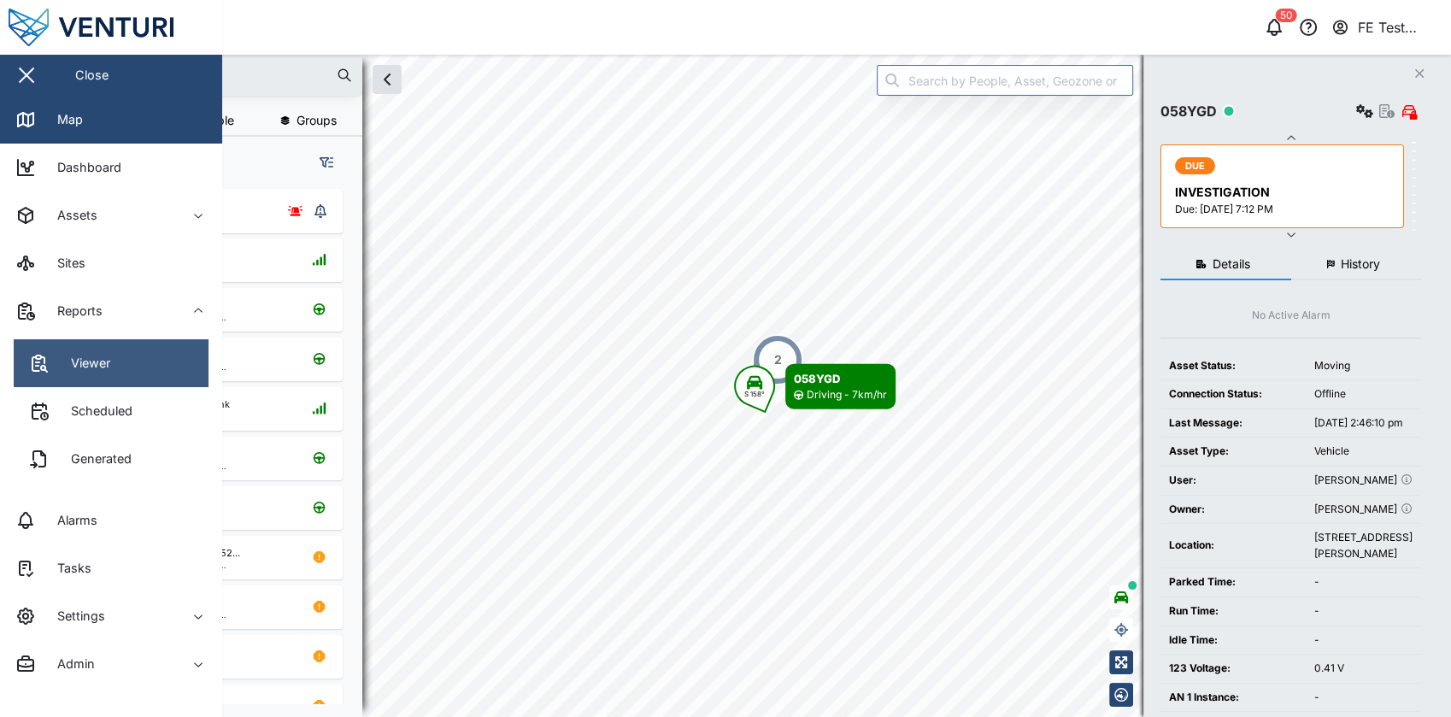
click at [138, 356] on link "Viewer" at bounding box center [111, 363] width 195 height 48
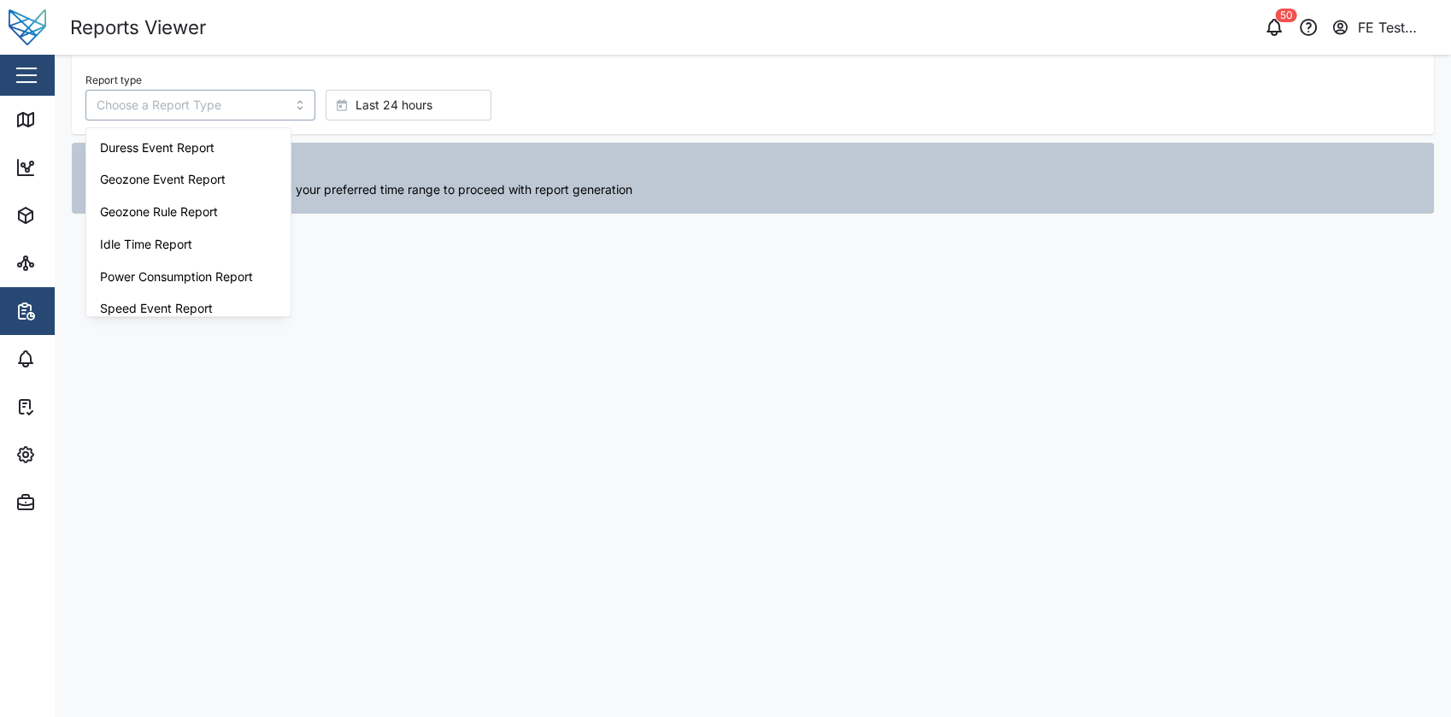
click at [204, 91] on input "Report type" at bounding box center [200, 105] width 230 height 31
type input "Power Consumption Report"
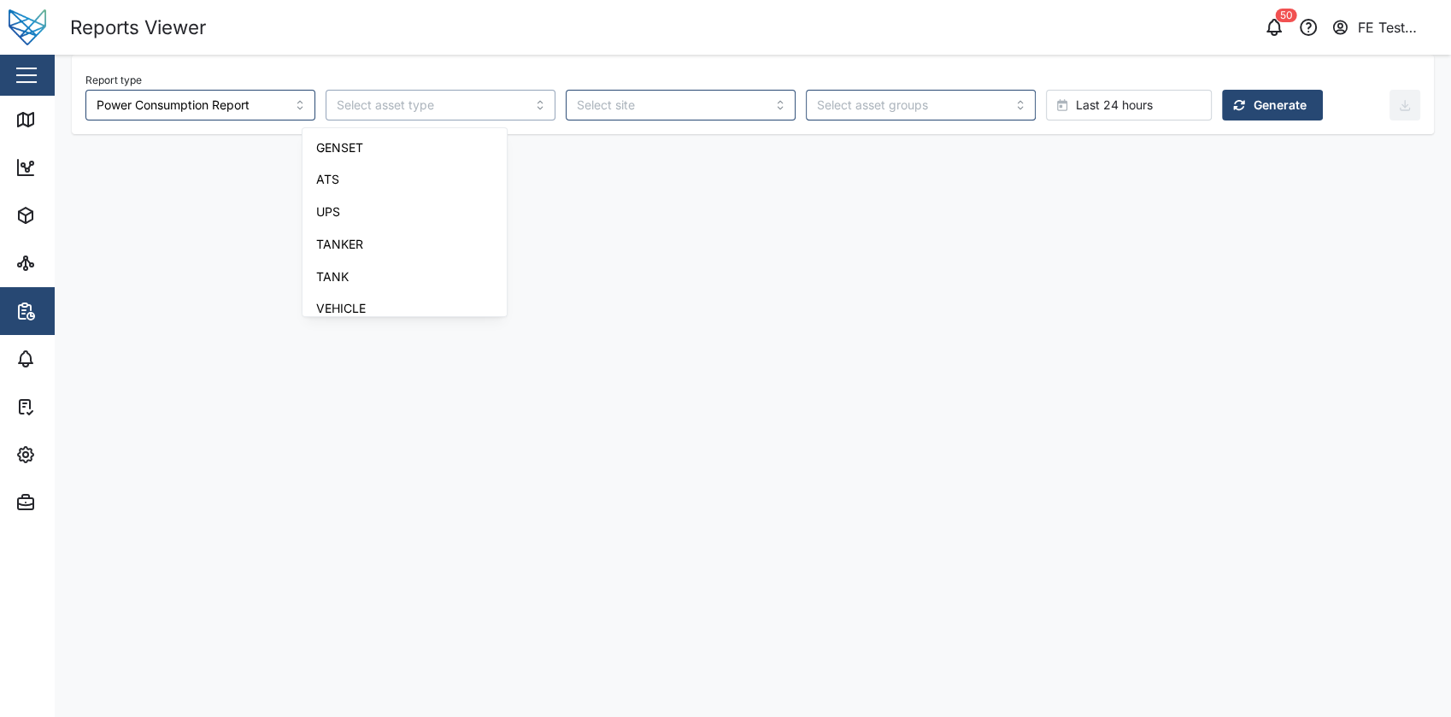
click at [445, 116] on input "search" at bounding box center [441, 105] width 230 height 31
click at [601, 198] on main "Report type Power Consumption Report Last 24 hours Generate" at bounding box center [753, 386] width 1396 height 662
